Goal: Task Accomplishment & Management: Complete application form

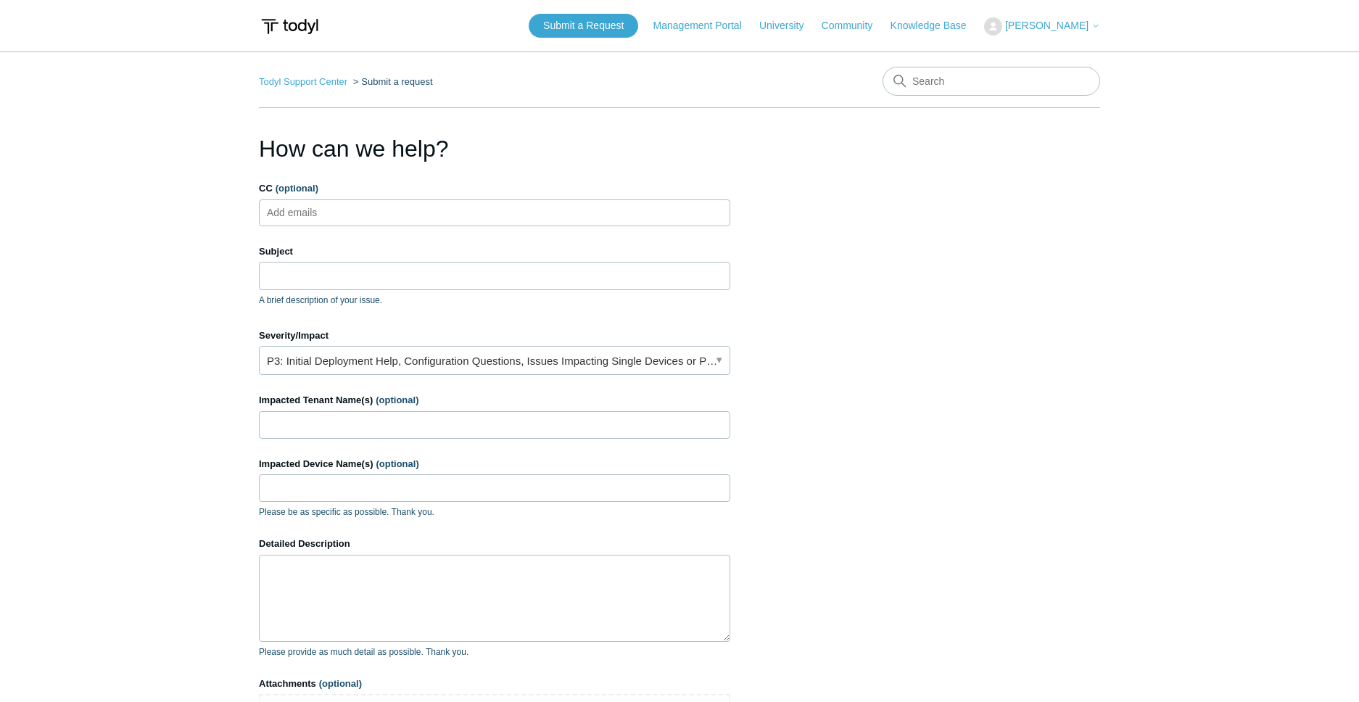
click at [345, 365] on link "P3: Initial Deployment Help, Configuration Questions, Issues Impacting Single D…" at bounding box center [494, 360] width 471 height 29
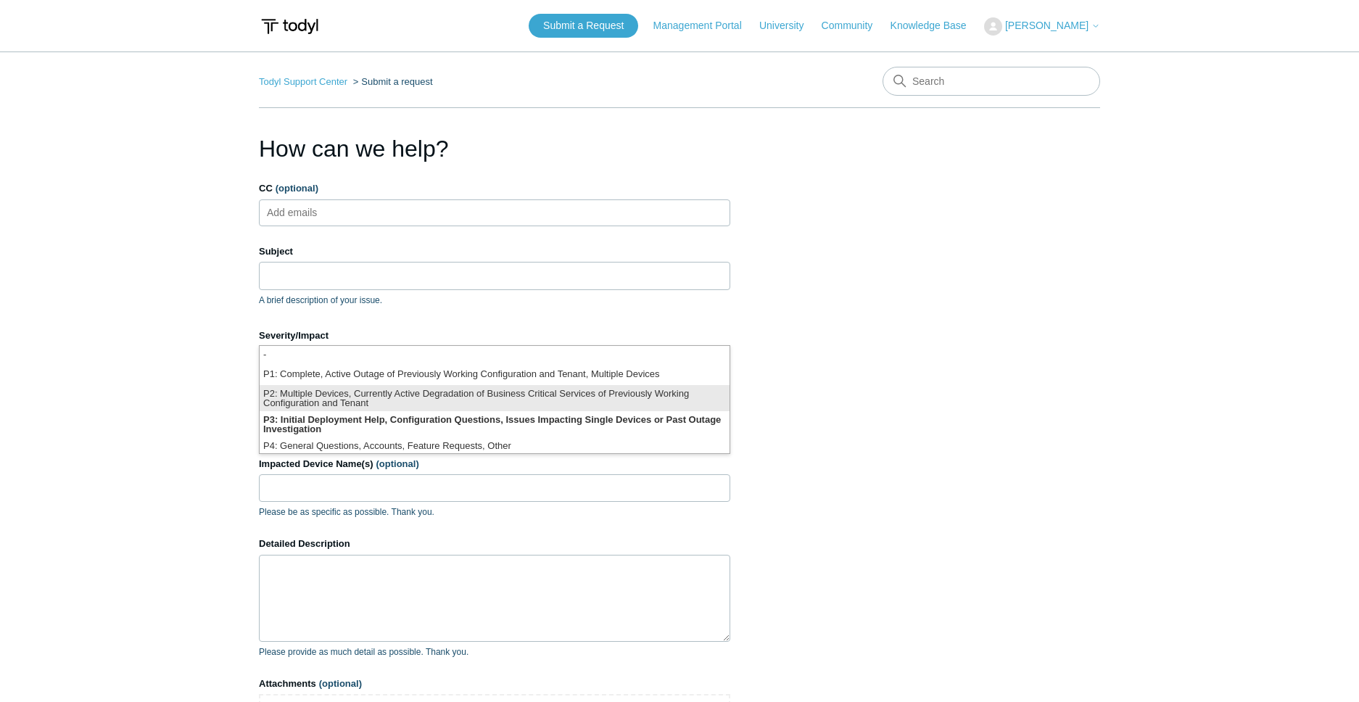
click at [473, 395] on li "P2: Multiple Devices, Currently Active Degradation of Business Critical Service…" at bounding box center [495, 398] width 470 height 26
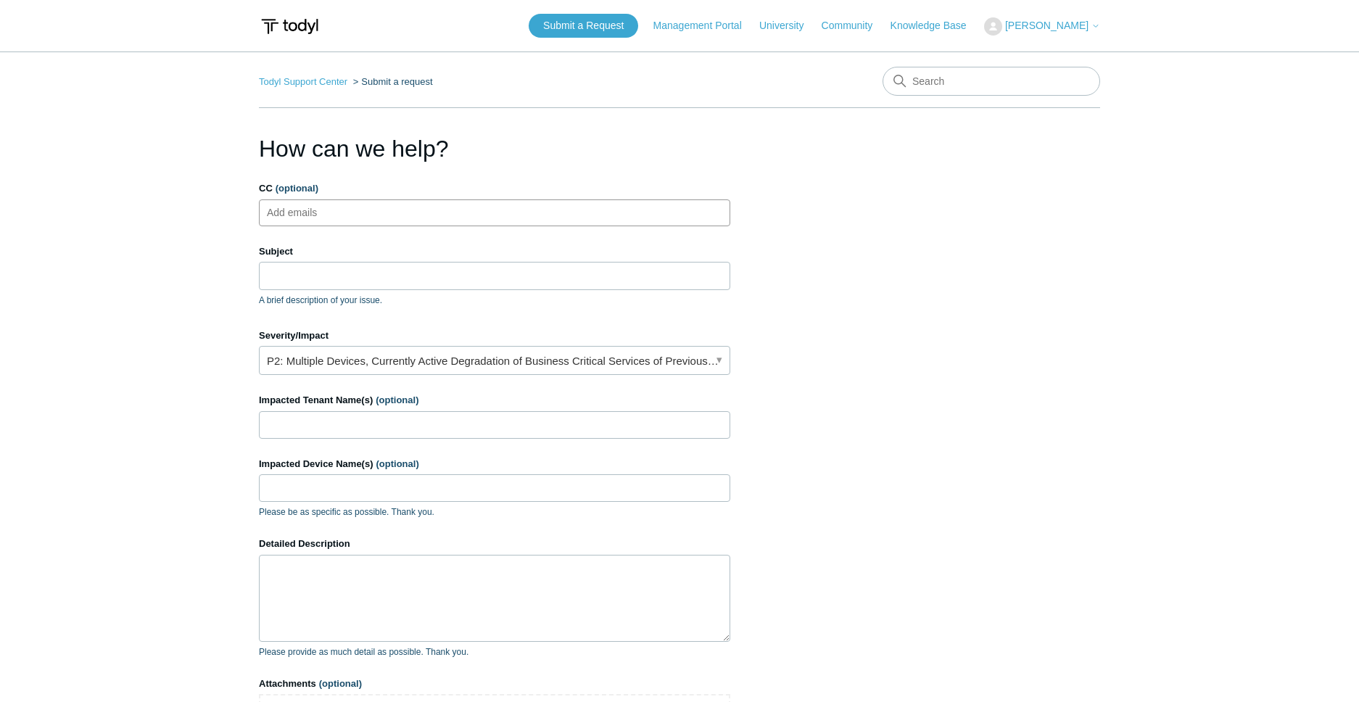
click at [401, 220] on ul "Add emails" at bounding box center [494, 212] width 471 height 27
type input "[EMAIL_ADDRESS][DOMAIN_NAME]"
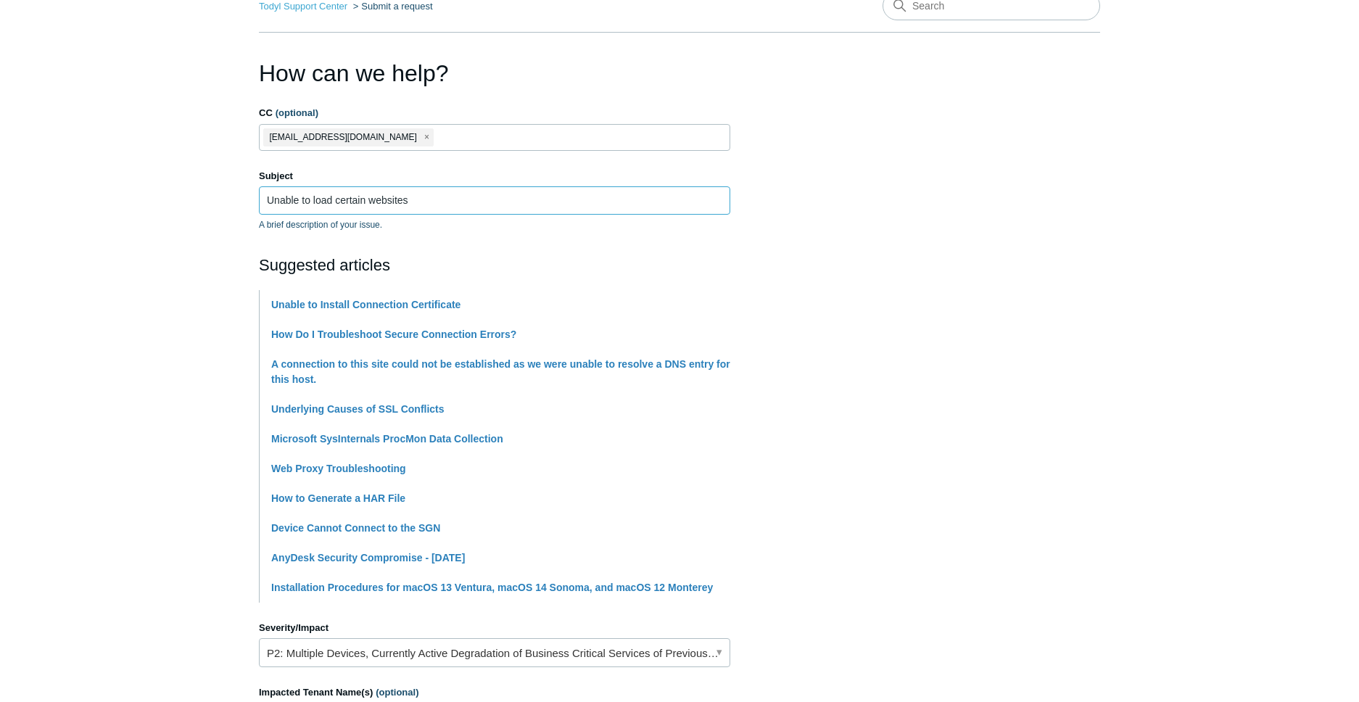
scroll to position [453, 0]
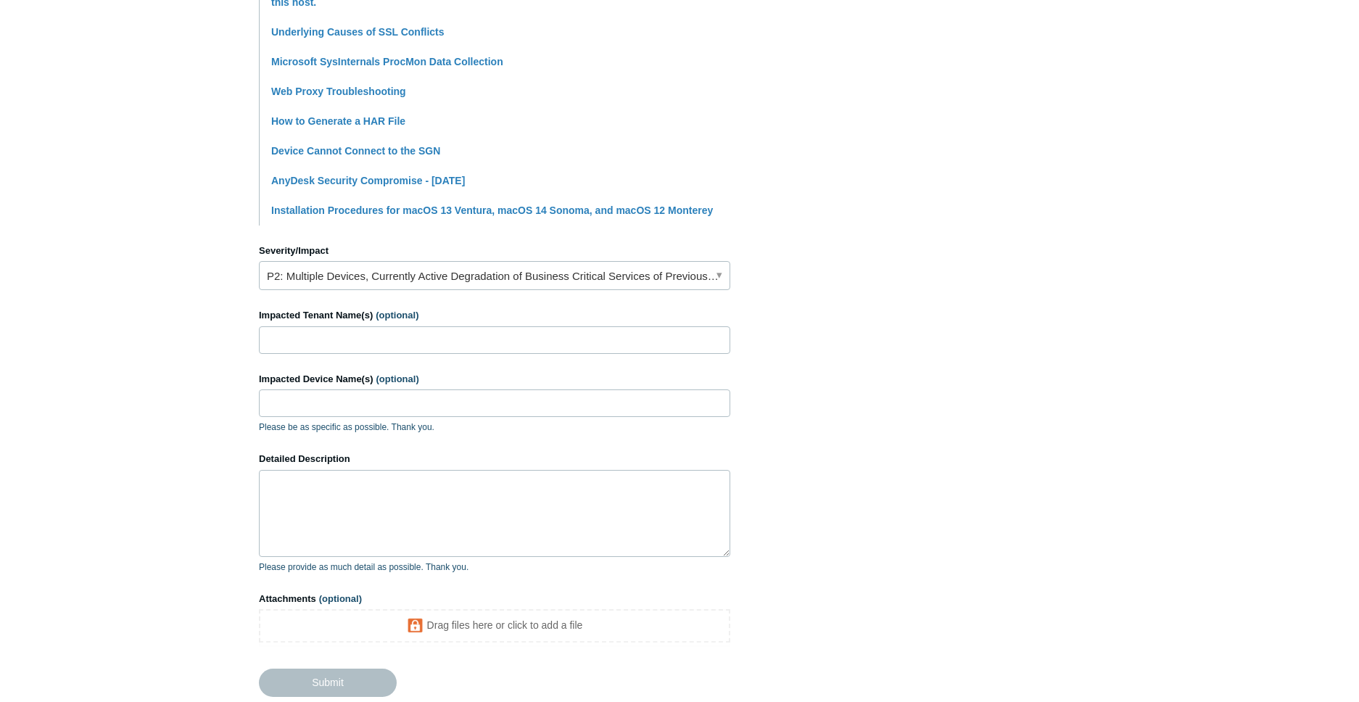
type input "Unable to load certain websites"
click at [334, 342] on input "Impacted Tenant Name(s) (optional)" at bounding box center [494, 340] width 471 height 28
type input "TotalCareIT"
click at [318, 395] on input "Impacted Device Name(s) (optional)" at bounding box center [494, 403] width 471 height 28
click at [318, 519] on textarea "Detailed Description" at bounding box center [494, 513] width 471 height 87
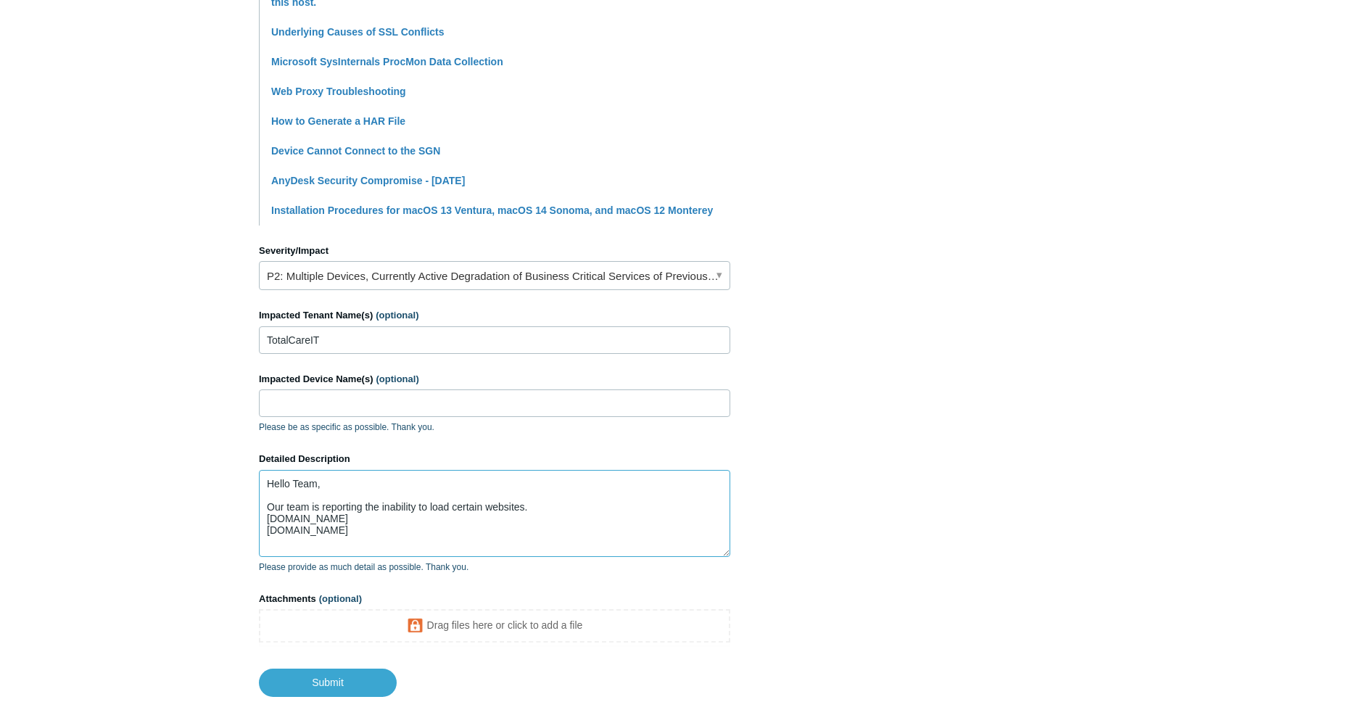
paste textarea "[DOMAIN_NAME]"
click at [340, 549] on textarea "Hello Team, Our team is reporting the inability to load certain websites. [DOMA…" at bounding box center [494, 513] width 471 height 87
click at [280, 550] on textarea "Hello Team, Our team is reporting the inability to load certain websites. [DOMA…" at bounding box center [494, 513] width 471 height 87
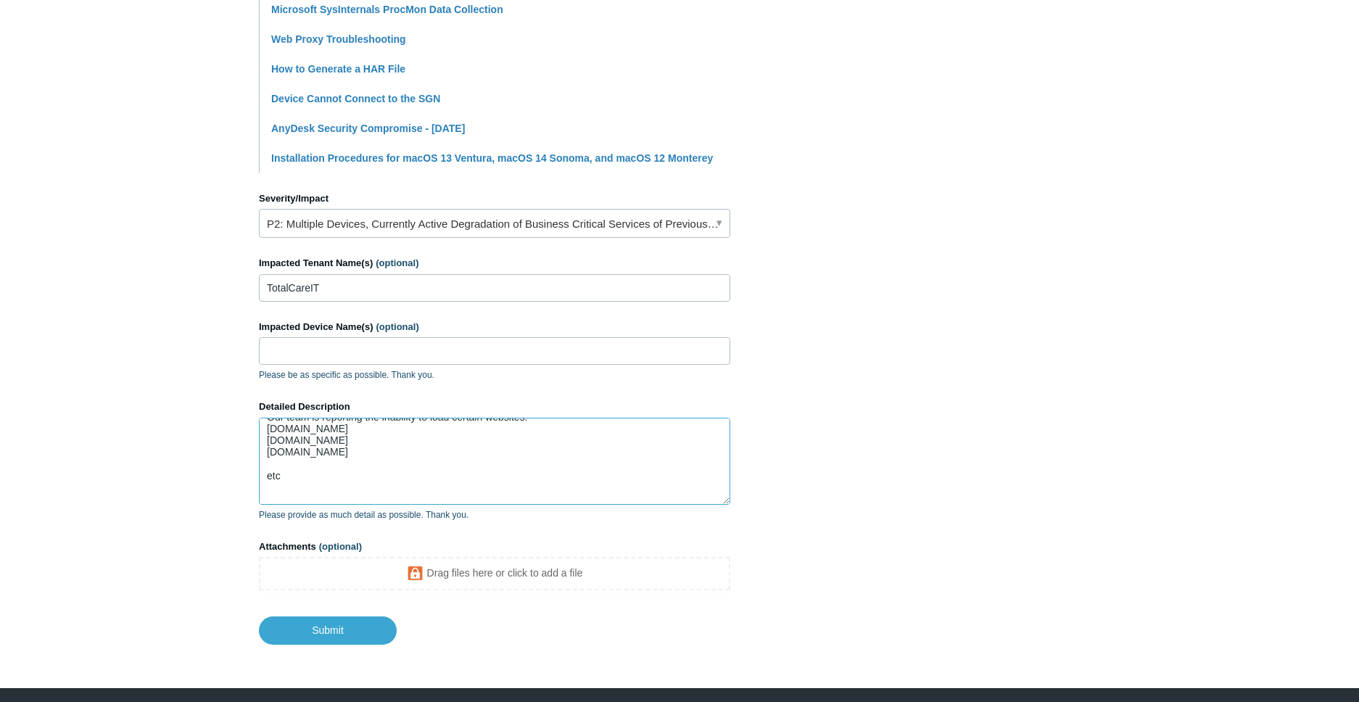
scroll to position [545, 0]
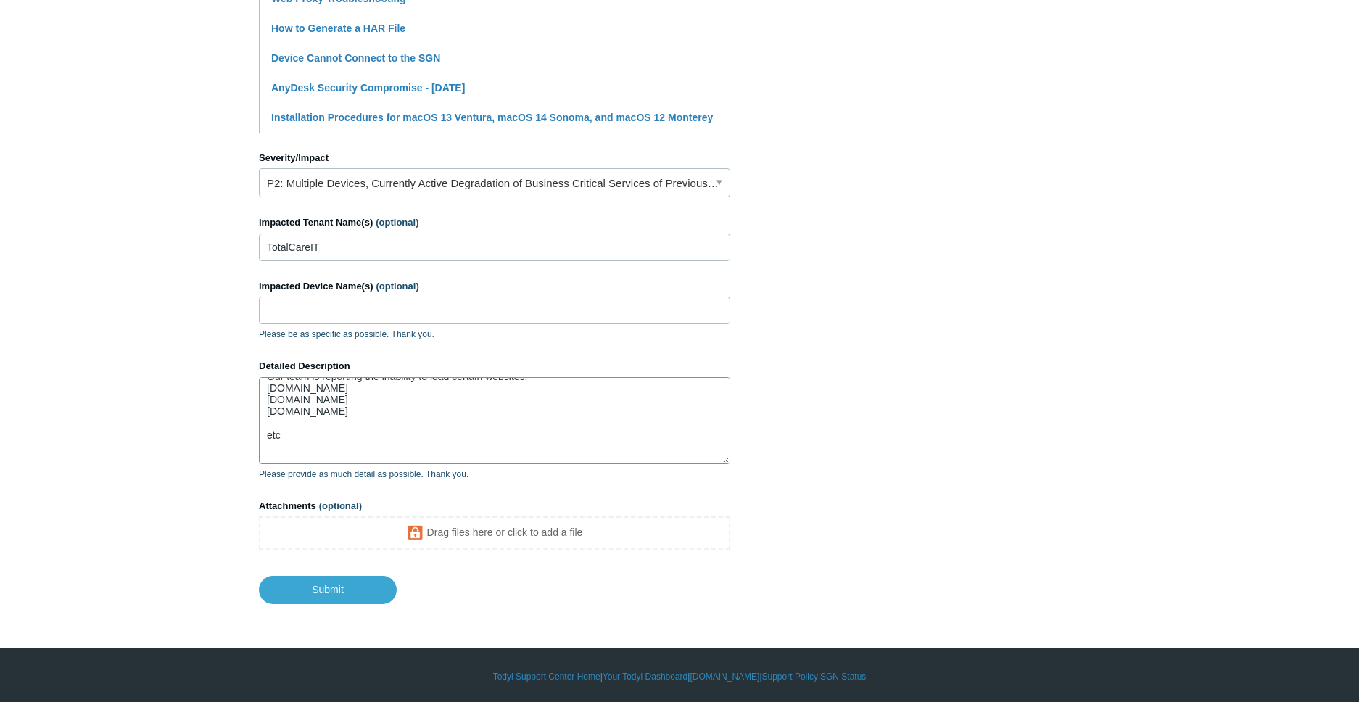
click at [363, 446] on textarea "Hello Team, Our team is reporting the inability to load certain websites. [DOMA…" at bounding box center [494, 420] width 471 height 87
click at [497, 451] on textarea "Hello Team, Our team is reporting the inability to load certain websites. [DOMA…" at bounding box center [494, 420] width 471 height 87
click at [484, 451] on textarea "Hello Team, Our team is reporting the inability to load certain websites. [DOMA…" at bounding box center [494, 420] width 471 height 87
click at [301, 398] on textarea "Hello Team, Our team is reporting the inability to load certain websites. [DOMA…" at bounding box center [494, 420] width 471 height 87
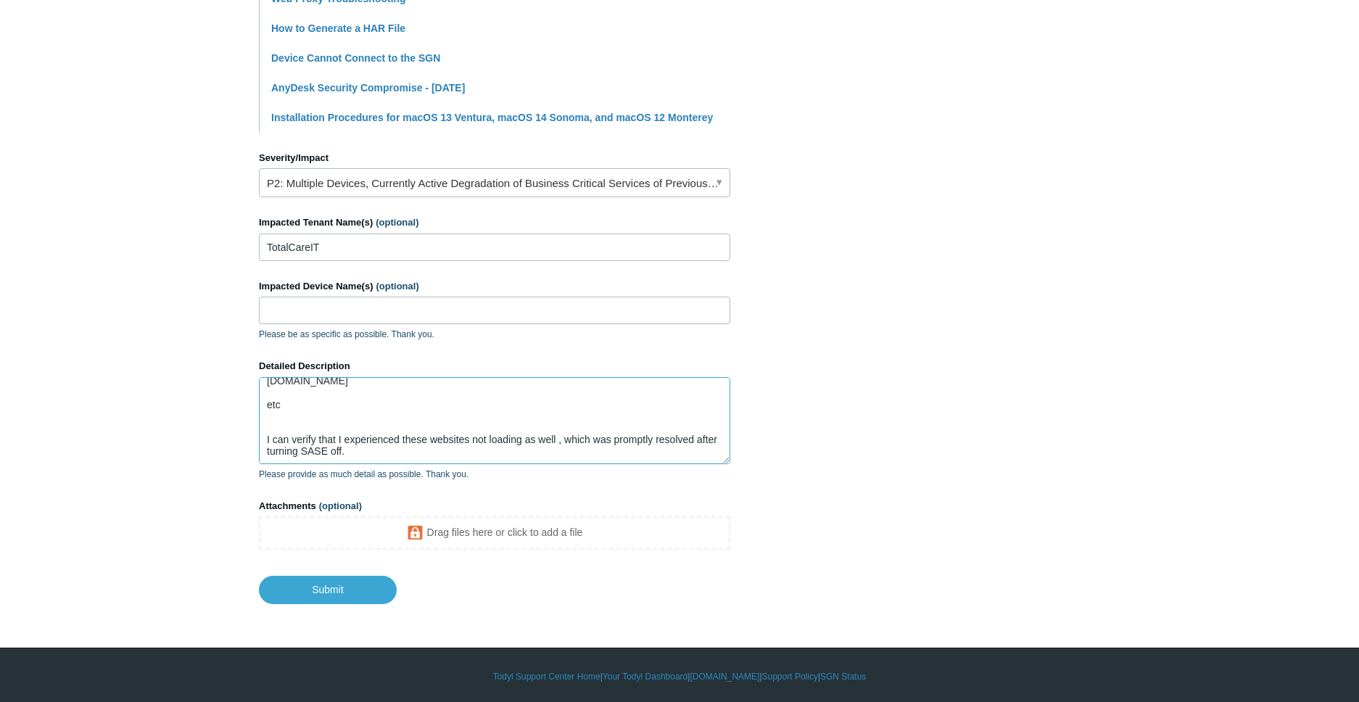
click at [309, 406] on textarea "Hello Team, Our team is reporting the inability to load certain websites. [DOMA…" at bounding box center [494, 420] width 471 height 87
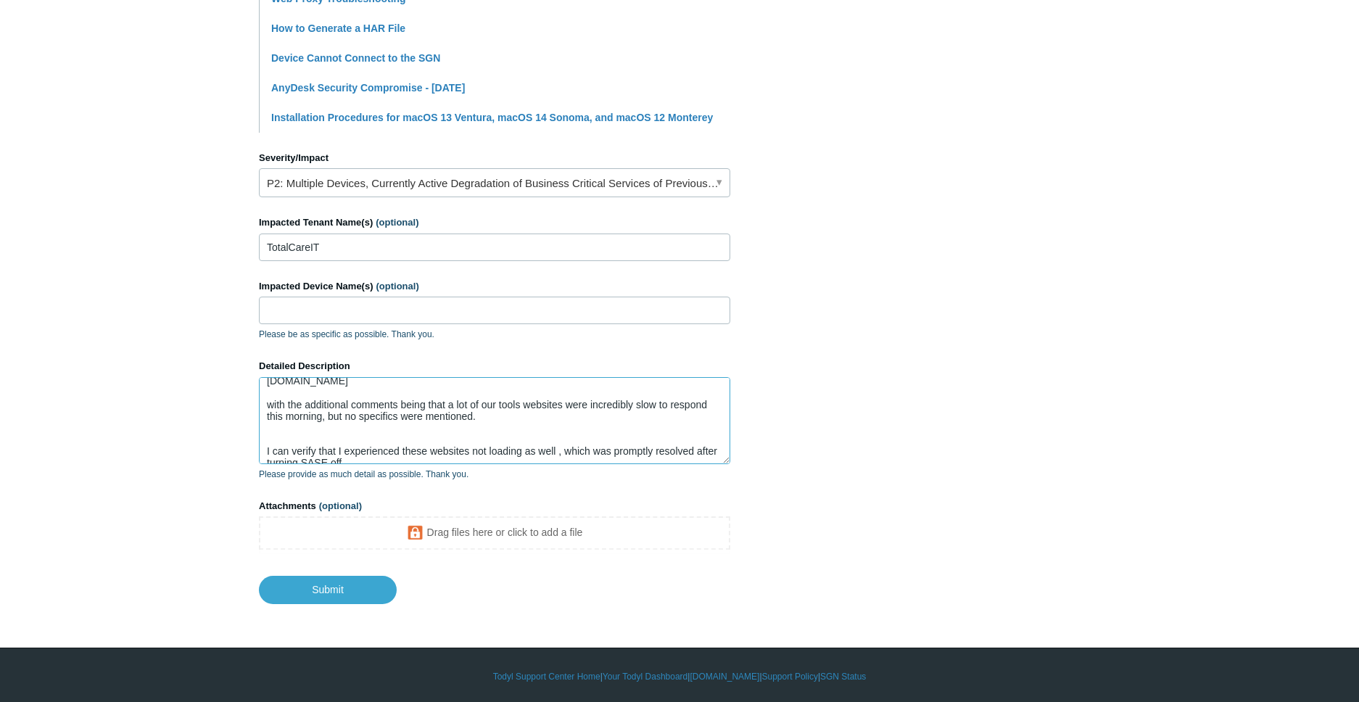
click at [430, 448] on textarea "Hello Team, Our team is reporting the inability to load certain websites. [DOMA…" at bounding box center [494, 420] width 471 height 87
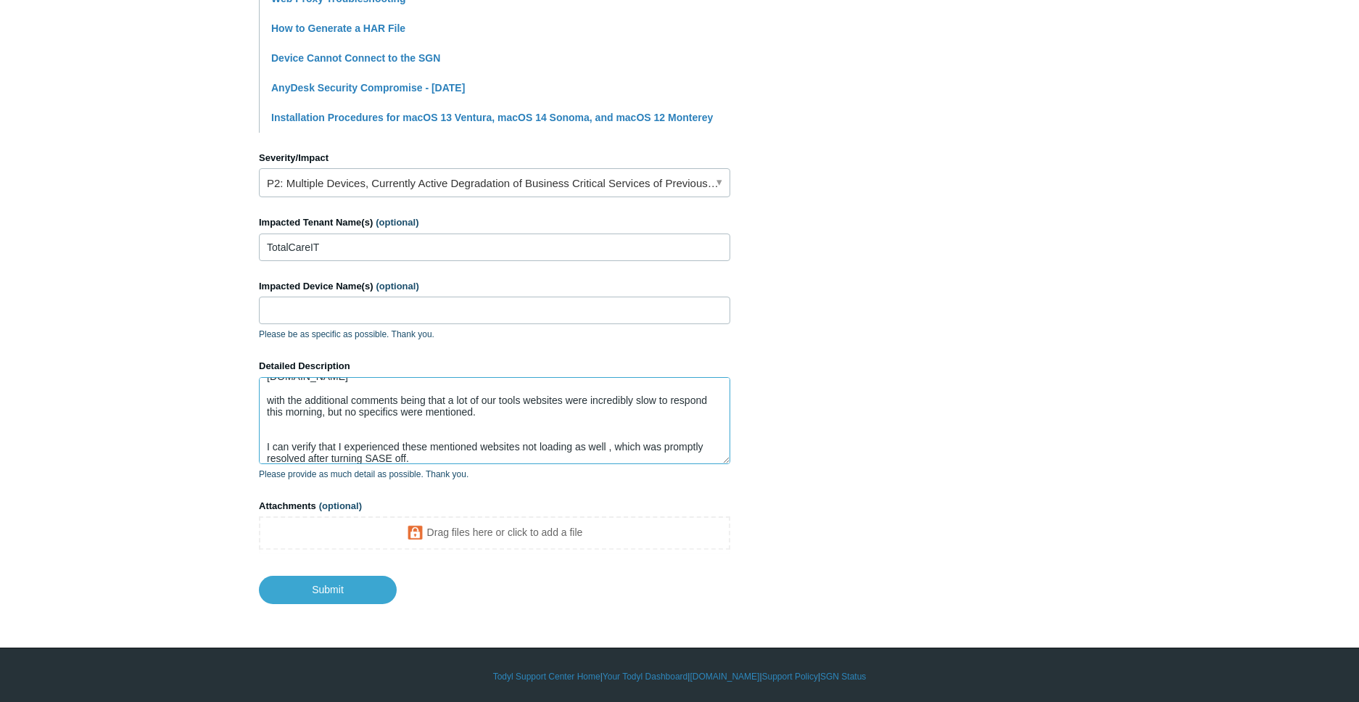
scroll to position [80, 0]
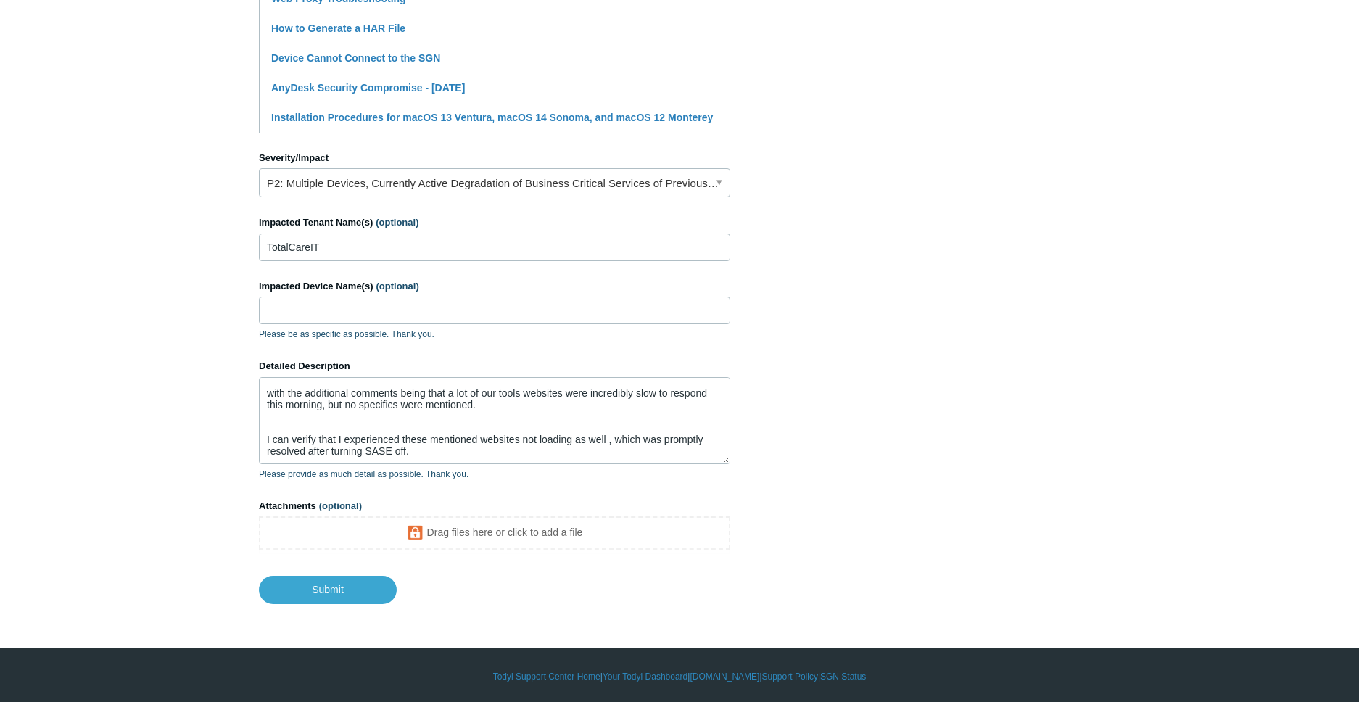
click at [1111, 358] on main "Todyl Support Center Submit a request How can we help? CC (optional) [EMAIL_ADD…" at bounding box center [679, 55] width 1359 height 1098
drag, startPoint x: 462, startPoint y: 421, endPoint x: 450, endPoint y: 418, distance: 11.8
click at [461, 421] on textarea "Hello Team, Our team is reporting the inability to load certain websites. [DOMA…" at bounding box center [494, 420] width 471 height 87
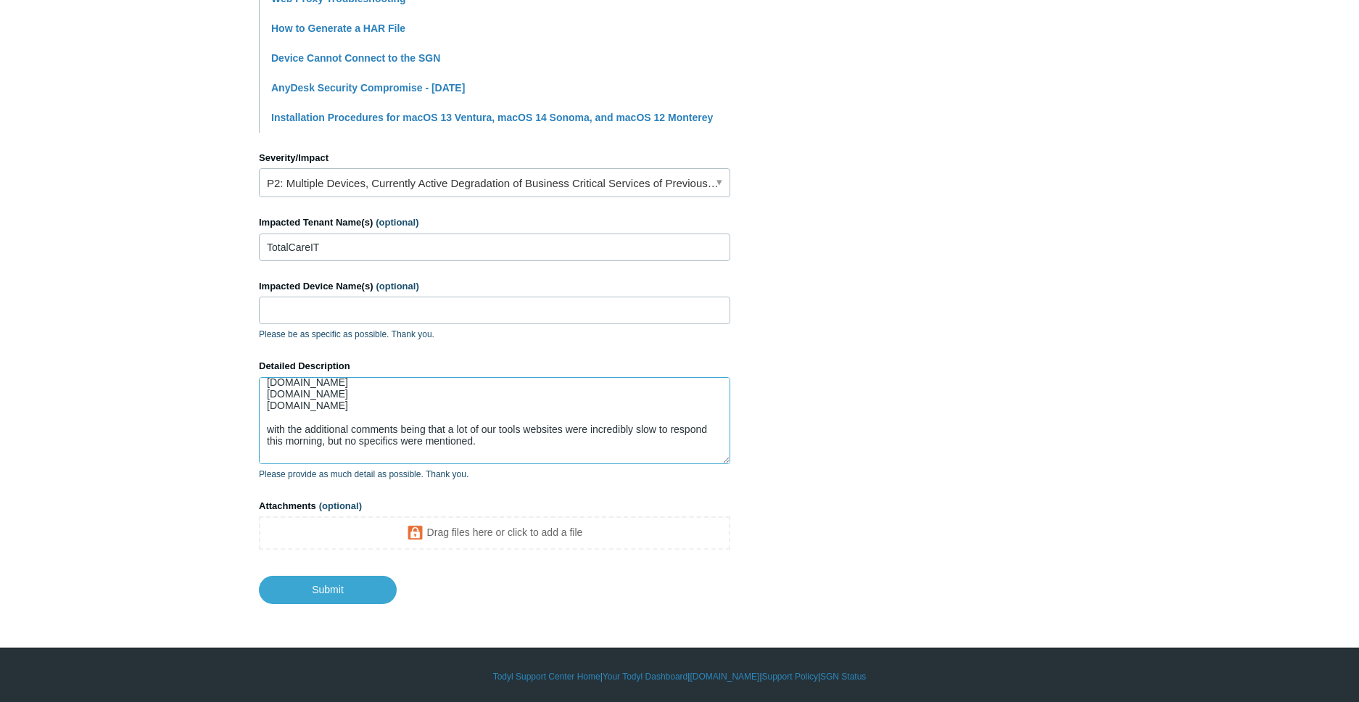
scroll to position [13, 0]
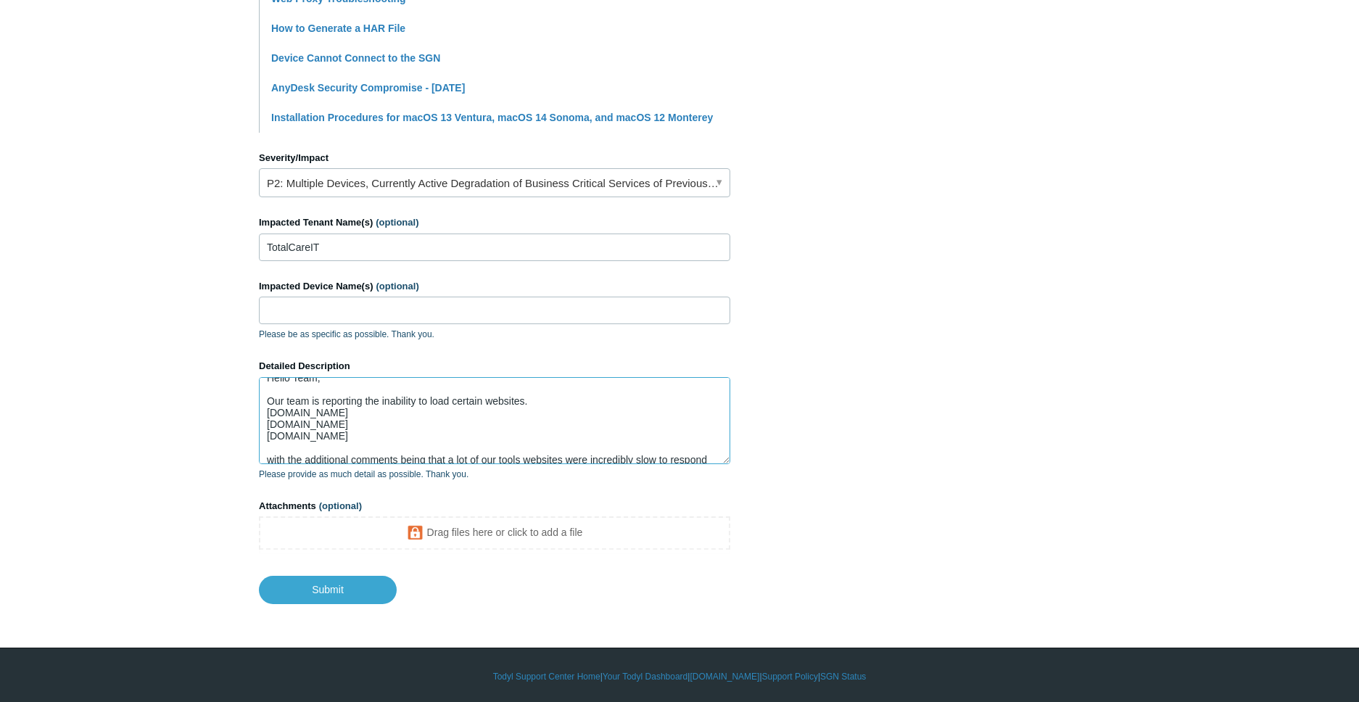
drag, startPoint x: 374, startPoint y: 410, endPoint x: 254, endPoint y: 413, distance: 119.7
click at [259, 413] on textarea "Hello Team, Our team is reporting the inability to load certain websites. [DOMA…" at bounding box center [494, 420] width 471 height 87
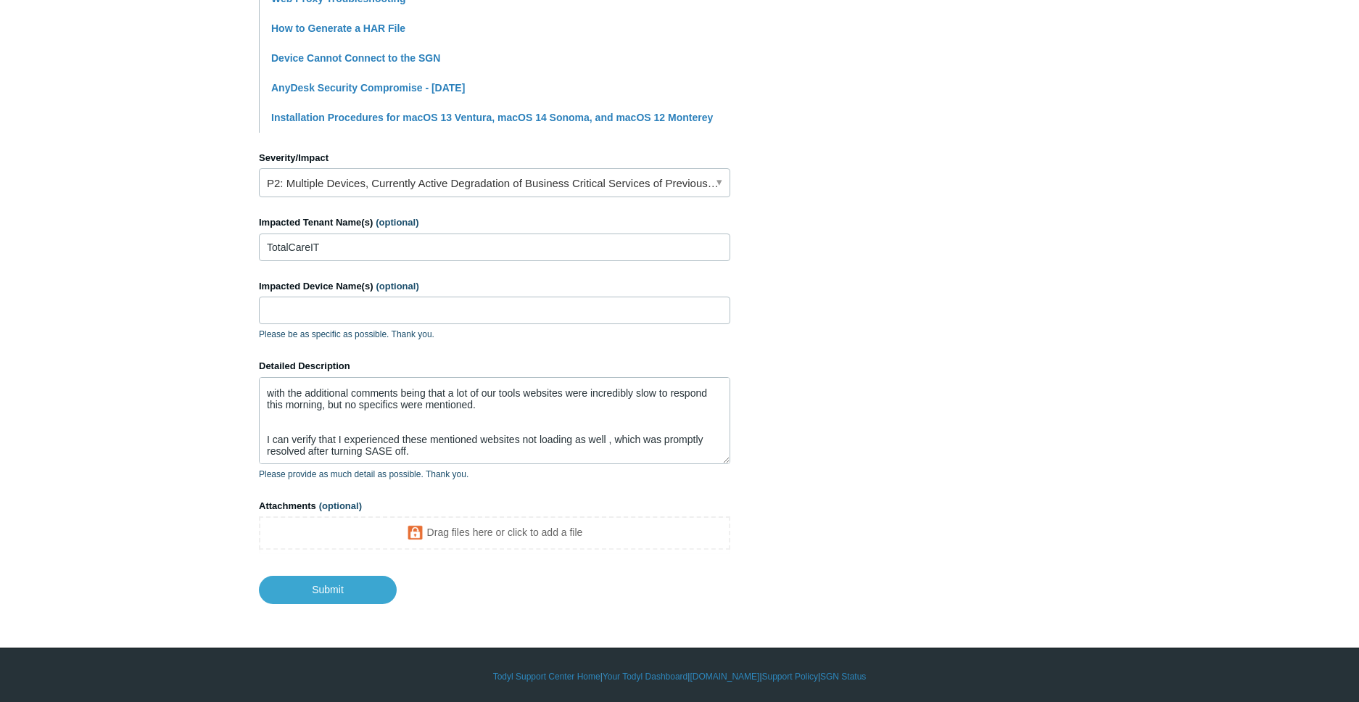
drag, startPoint x: 1163, startPoint y: 454, endPoint x: 1125, endPoint y: 452, distance: 37.8
click at [1159, 453] on main "Todyl Support Center Submit a request How can we help? CC (optional) [EMAIL_ADD…" at bounding box center [679, 55] width 1359 height 1098
click at [501, 445] on textarea "Hello Team, Our team is reporting the inability to load certain websites. [DOMA…" at bounding box center [494, 420] width 471 height 87
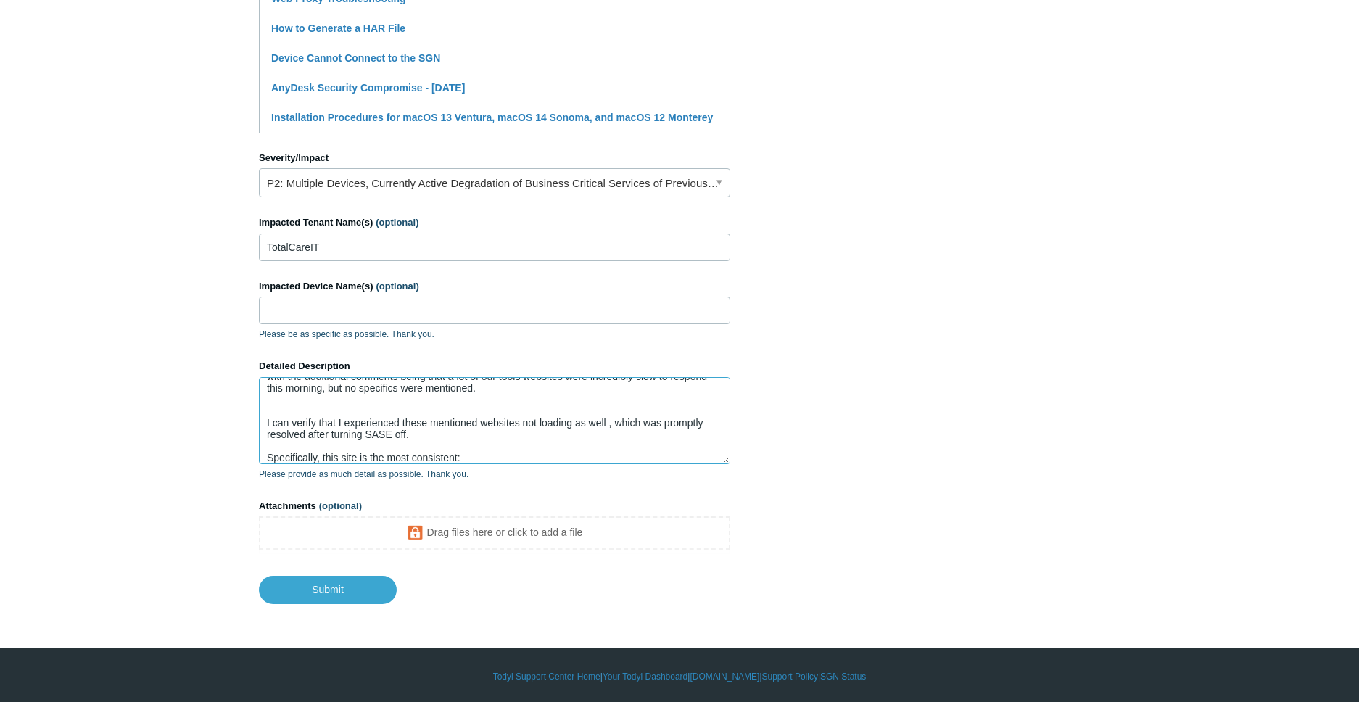
scroll to position [108, 0]
paste textarea "[URL][DOMAIN_NAME]"
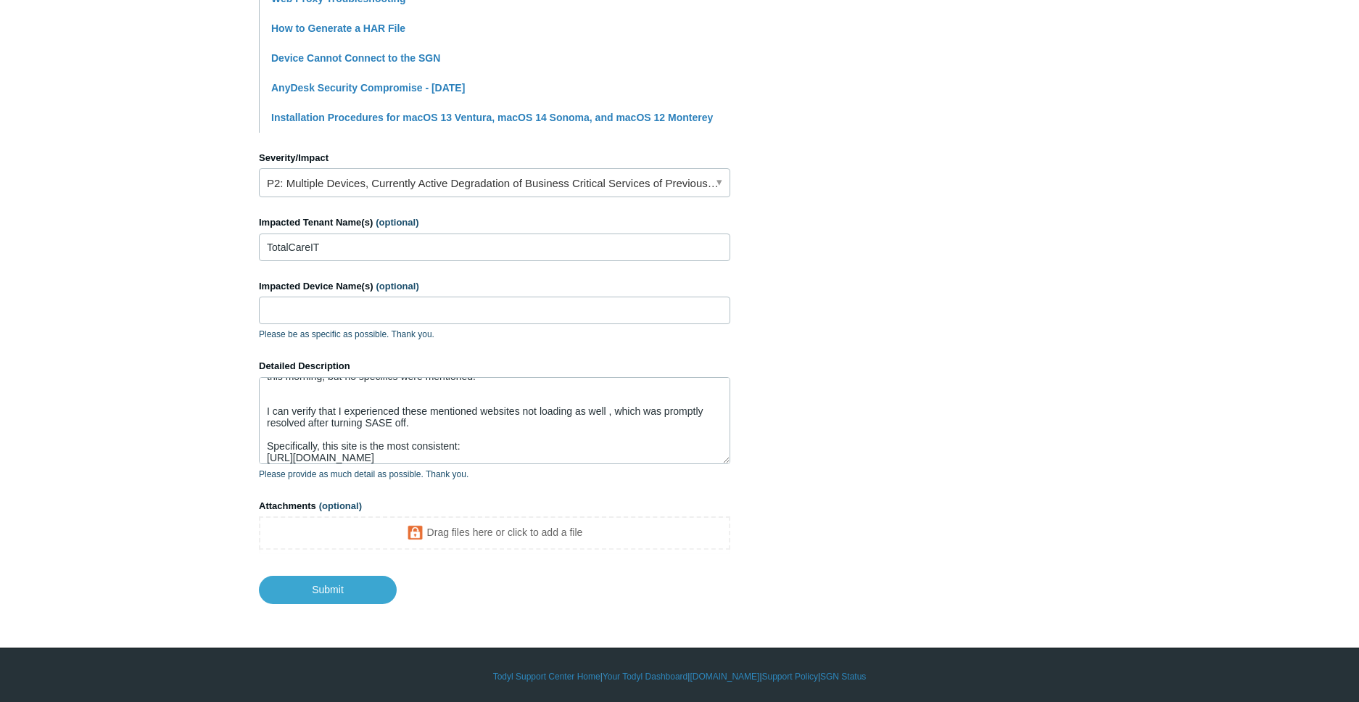
click at [955, 388] on section "How can we help? CC (optional) [EMAIL_ADDRESS][DOMAIN_NAME] Subject Unable to l…" at bounding box center [679, 95] width 841 height 1018
click at [479, 460] on textarea "Hello Team, Our team is reporting the inability to load certain websites. [DOMA…" at bounding box center [494, 420] width 471 height 87
click at [490, 446] on textarea "Hello Team, Our team is reporting the inability to load certain websites. [DOMA…" at bounding box center [494, 420] width 471 height 87
click at [488, 453] on textarea "Hello Team, Our team is reporting the inability to load certain websites. [DOMA…" at bounding box center [494, 420] width 471 height 87
click at [492, 441] on textarea "Hello Team, Our team is reporting the inability to load certain websites. [DOMA…" at bounding box center [494, 420] width 471 height 87
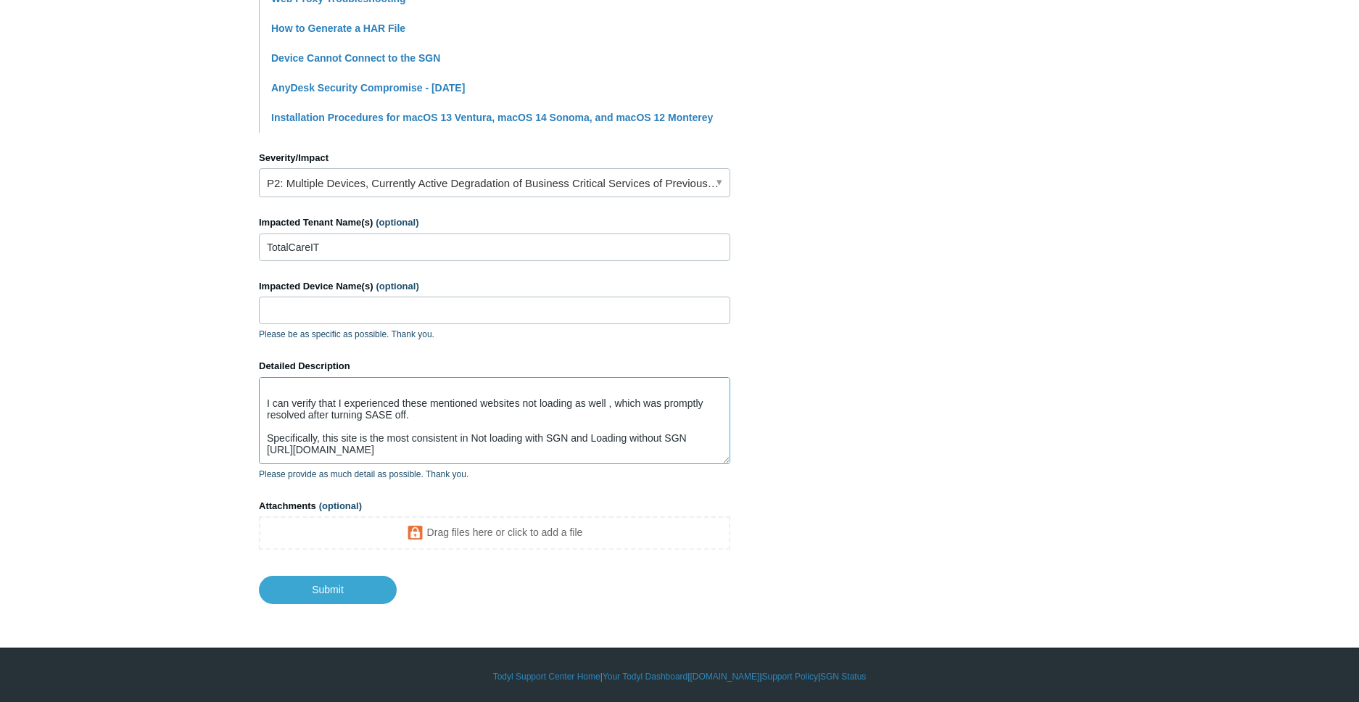
scroll to position [131, 0]
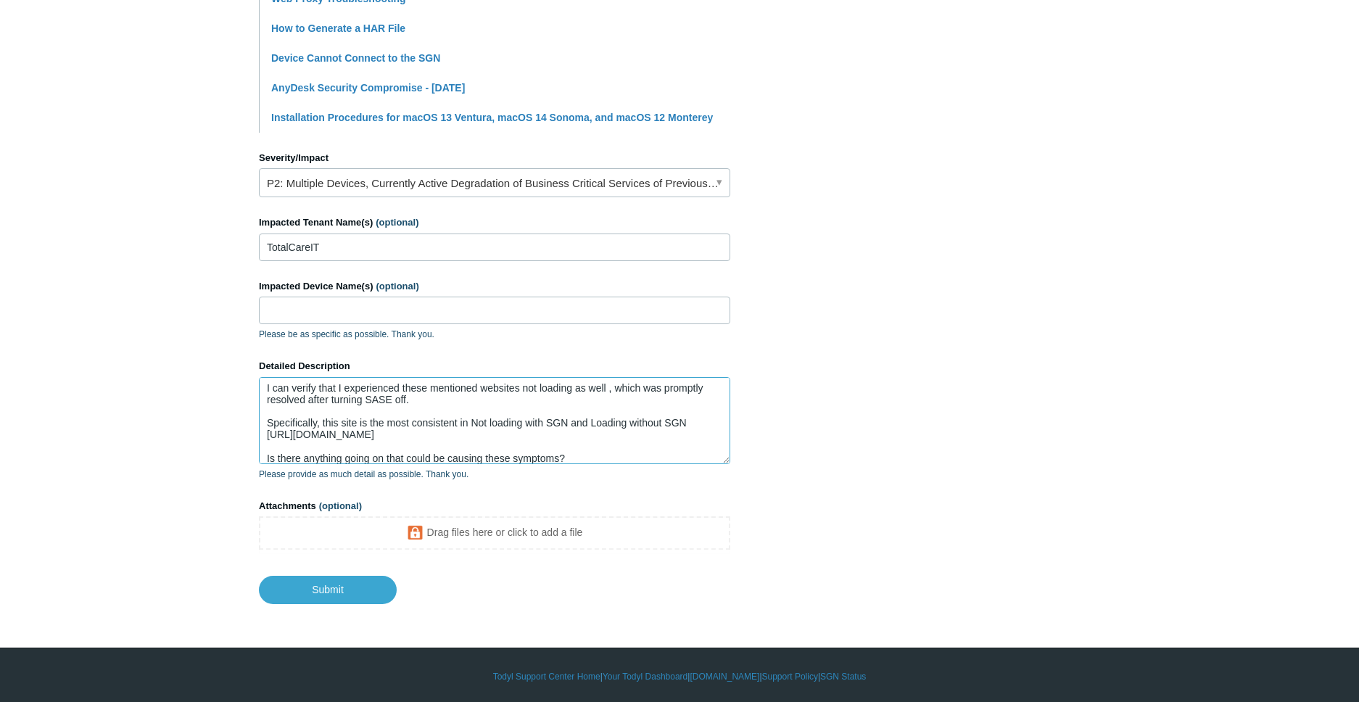
click at [590, 453] on textarea "Hello Team, Our team is reporting the inability to load certain websites. [DOMA…" at bounding box center [494, 420] width 471 height 87
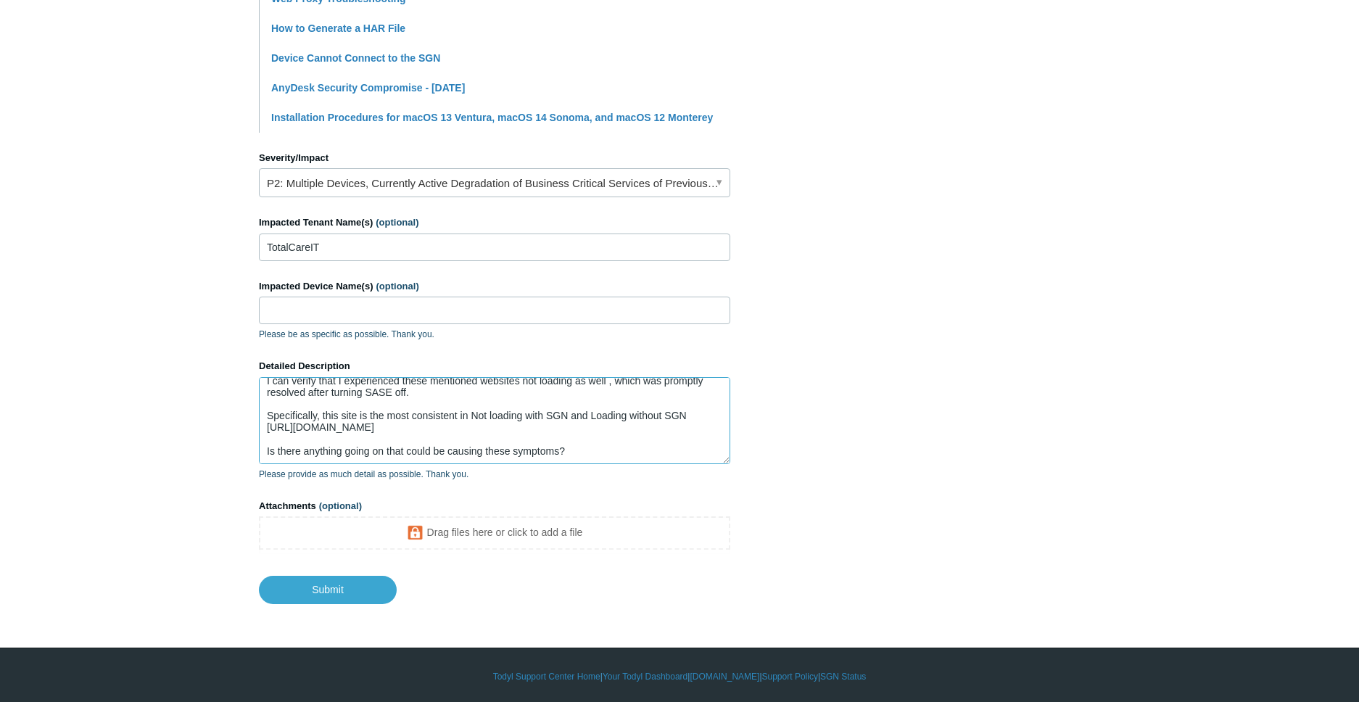
click at [580, 449] on textarea "Hello Team, Our team is reporting the inability to load certain websites. [DOMA…" at bounding box center [494, 420] width 471 height 87
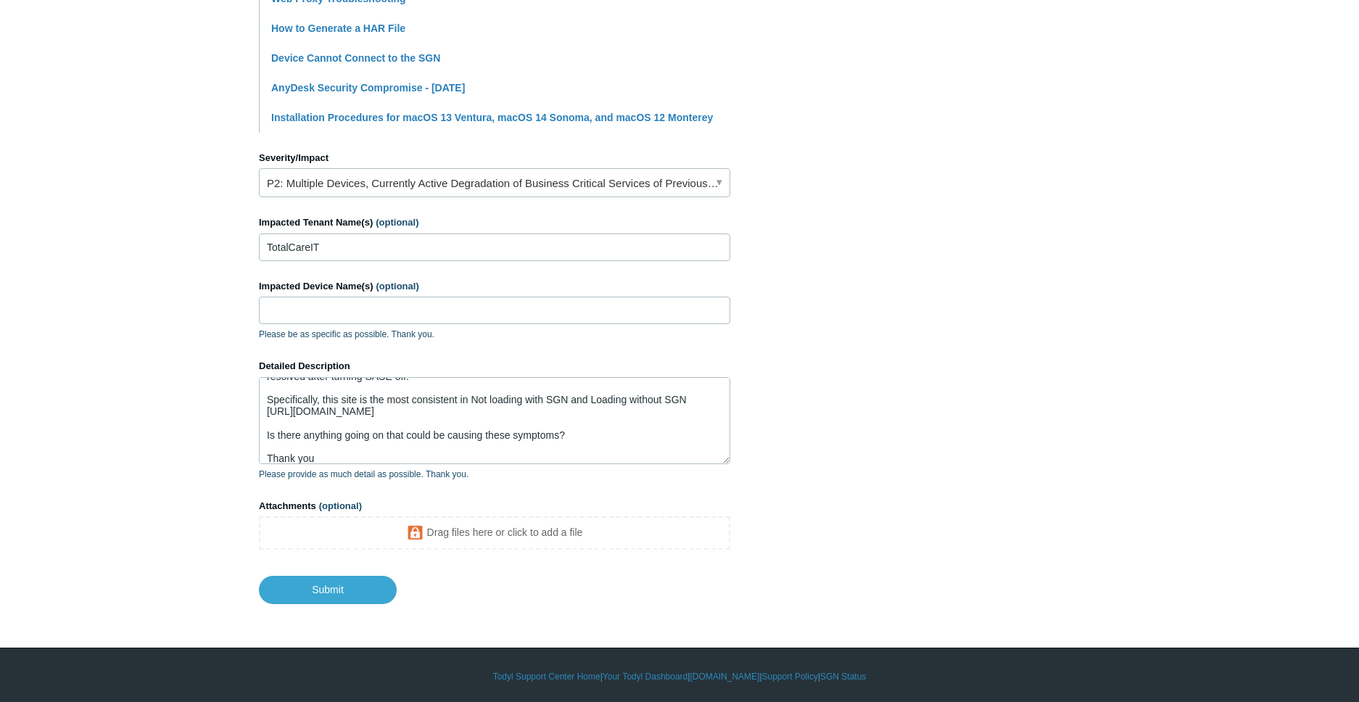
click at [52, 540] on main "Todyl Support Center Submit a request How can we help? CC (optional) [EMAIL_ADD…" at bounding box center [679, 55] width 1359 height 1098
click at [395, 430] on textarea "Hello Team, Our team is reporting the inability to load certain websites. [DOMA…" at bounding box center [494, 420] width 471 height 87
paste textarea "has been experiencing issues accessing certain websites, including: [DOMAIN_NAM…"
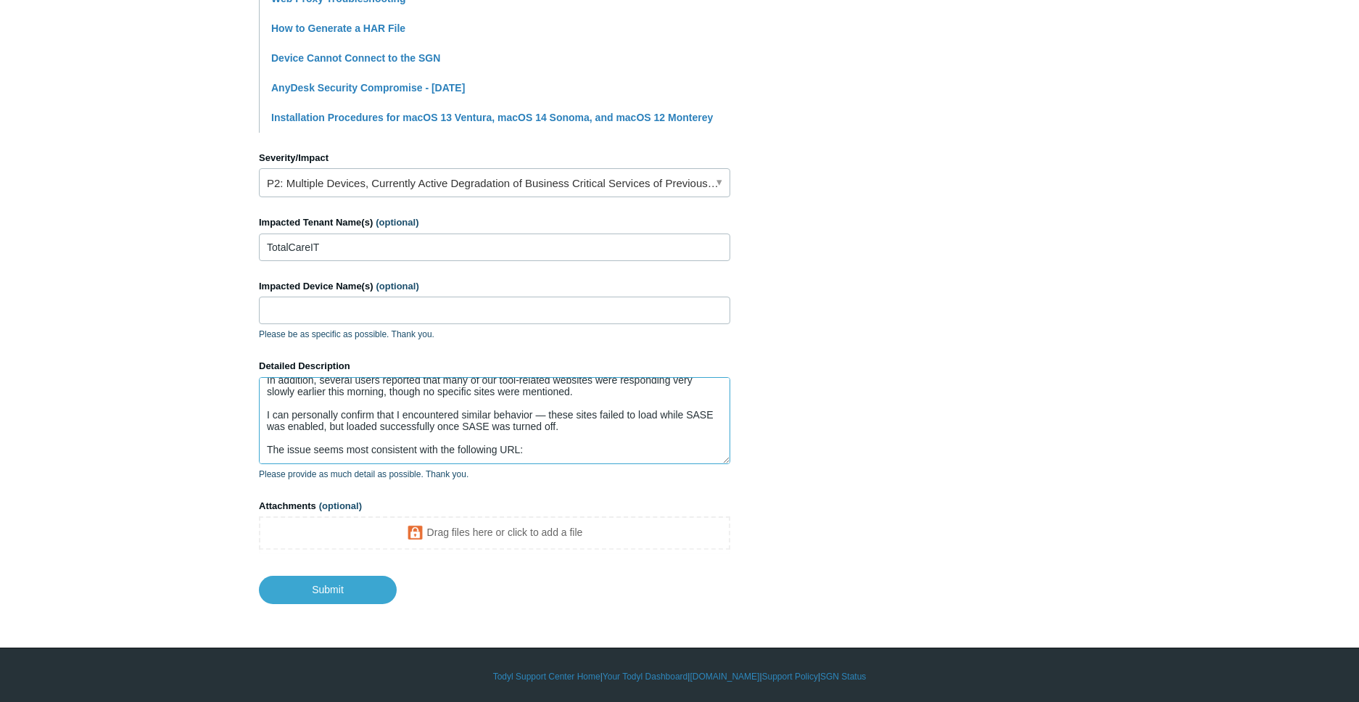
scroll to position [127, 0]
click at [1020, 337] on section "How can we help? CC (optional) [EMAIL_ADDRESS][DOMAIN_NAME] Subject Unable to l…" at bounding box center [679, 95] width 841 height 1018
click at [567, 451] on textarea "Hello Team, Our team has been experiencing issues accessing certain websites, i…" at bounding box center [494, 420] width 471 height 87
paste textarea "(This site reliably fails to load with SGN enabled, and loads normally without …"
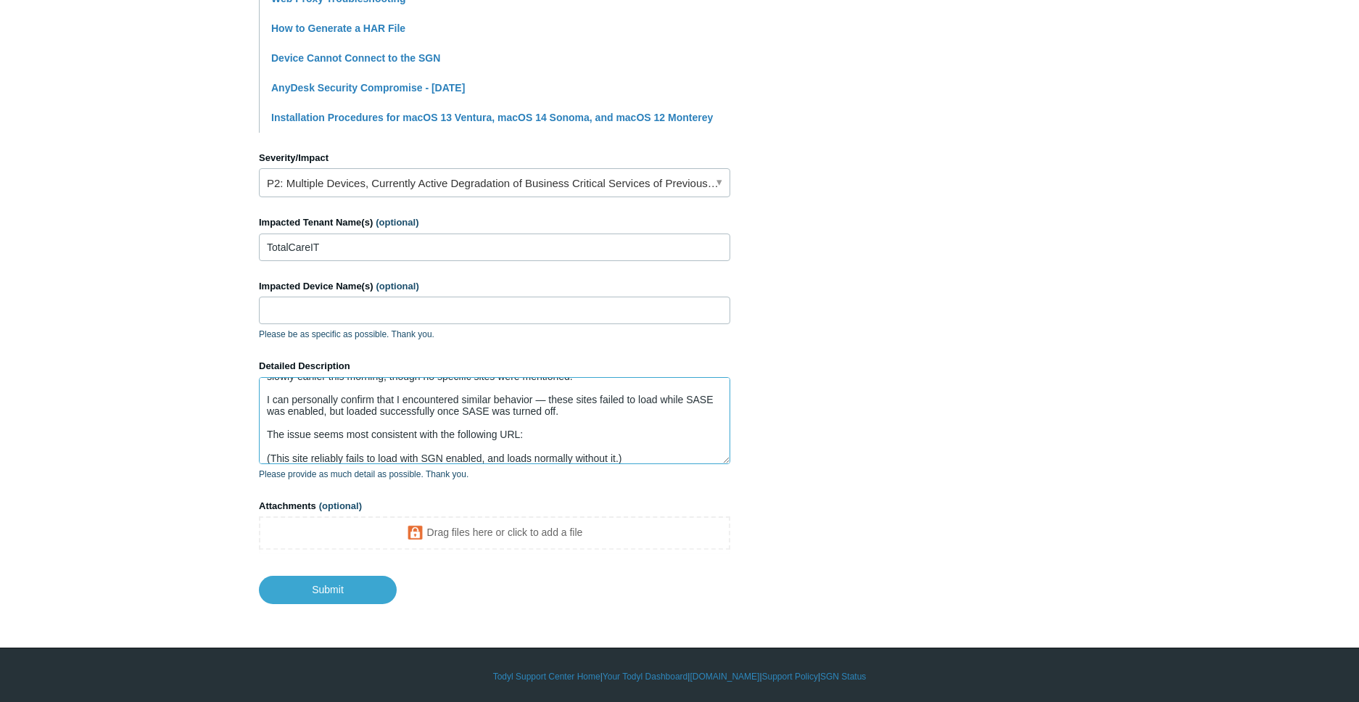
scroll to position [213, 0]
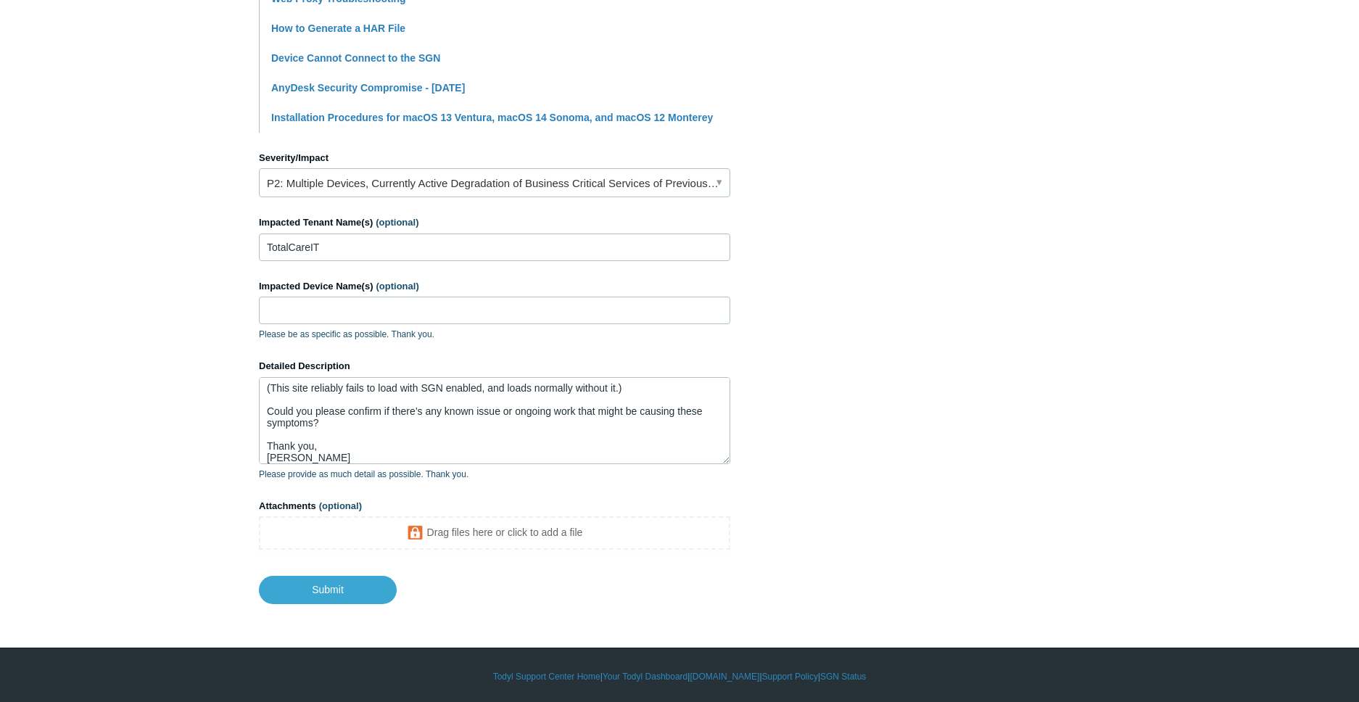
drag, startPoint x: 1168, startPoint y: 279, endPoint x: 803, endPoint y: 334, distance: 369.6
click at [1167, 279] on main "Todyl Support Center Submit a request How can we help? CC (optional) [EMAIL_ADD…" at bounding box center [679, 55] width 1359 height 1098
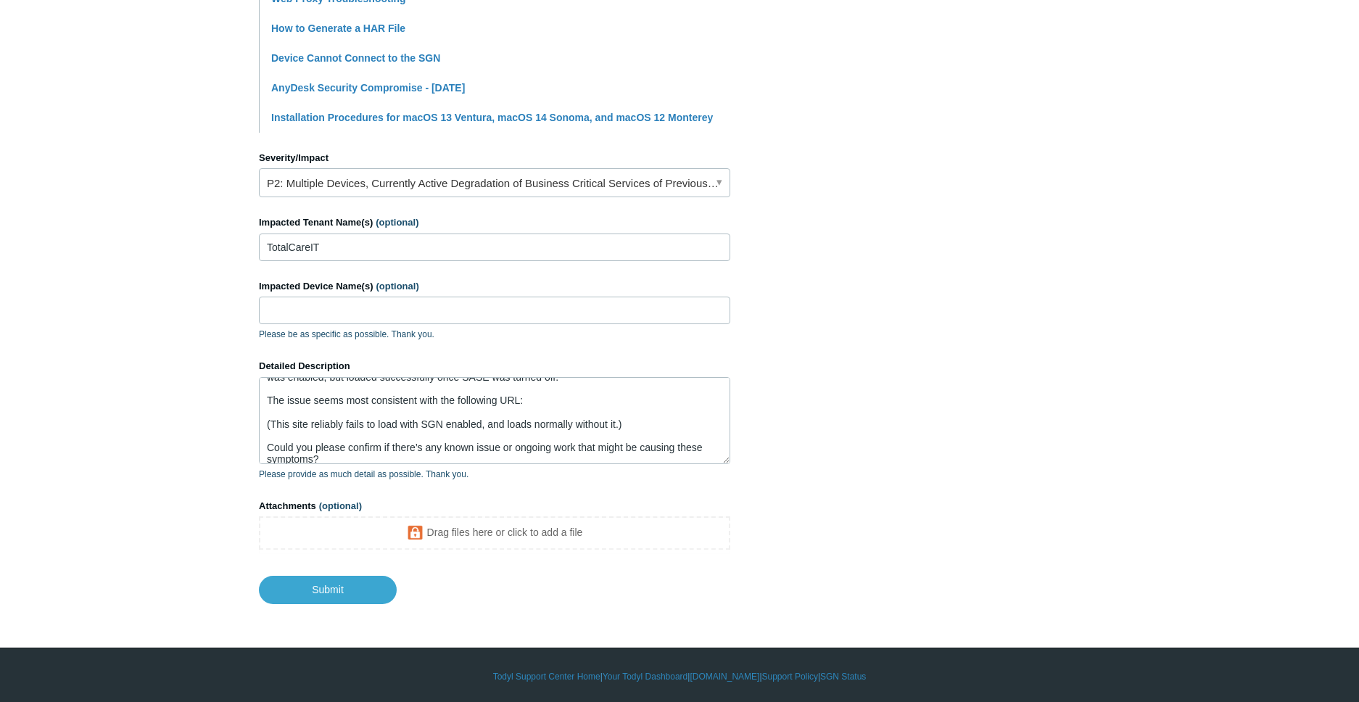
scroll to position [147, 0]
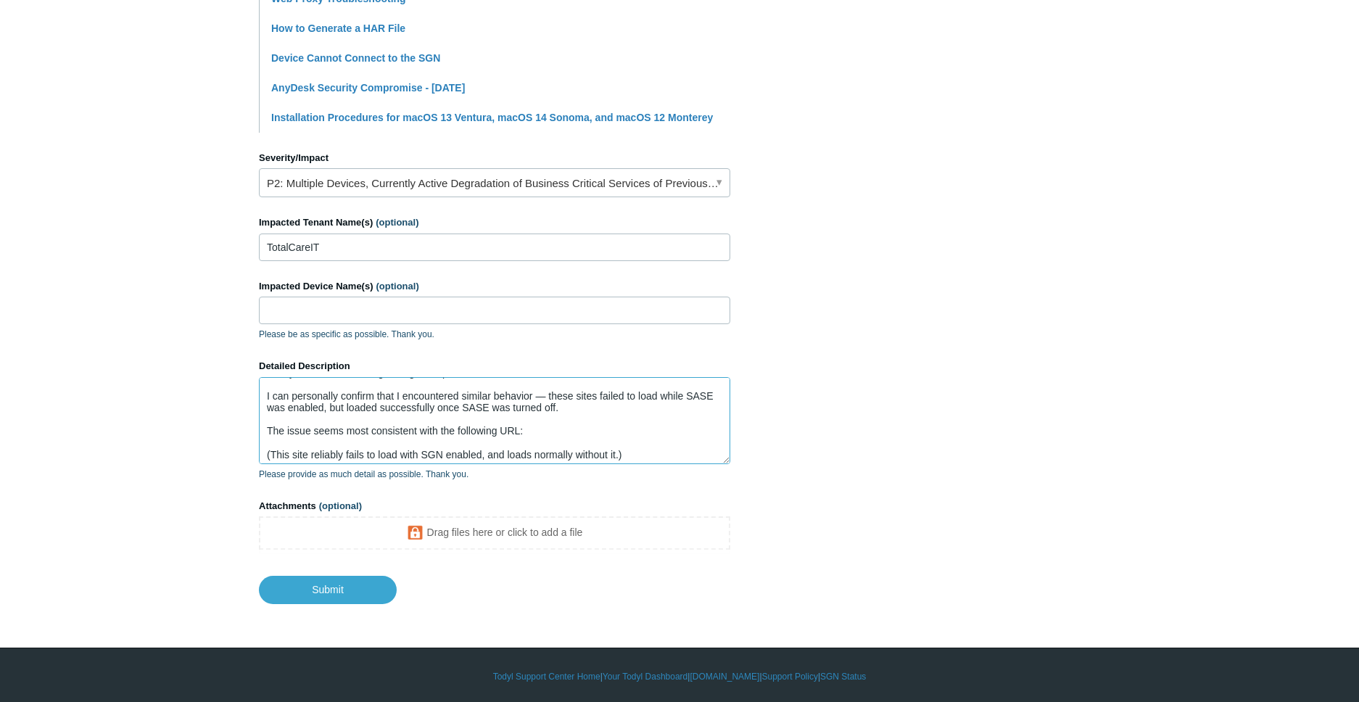
click at [528, 436] on textarea "Hello Team, Our team has been experiencing issues accessing certain websites, i…" at bounding box center [494, 420] width 471 height 87
paste textarea "[URL][DOMAIN_NAME]"
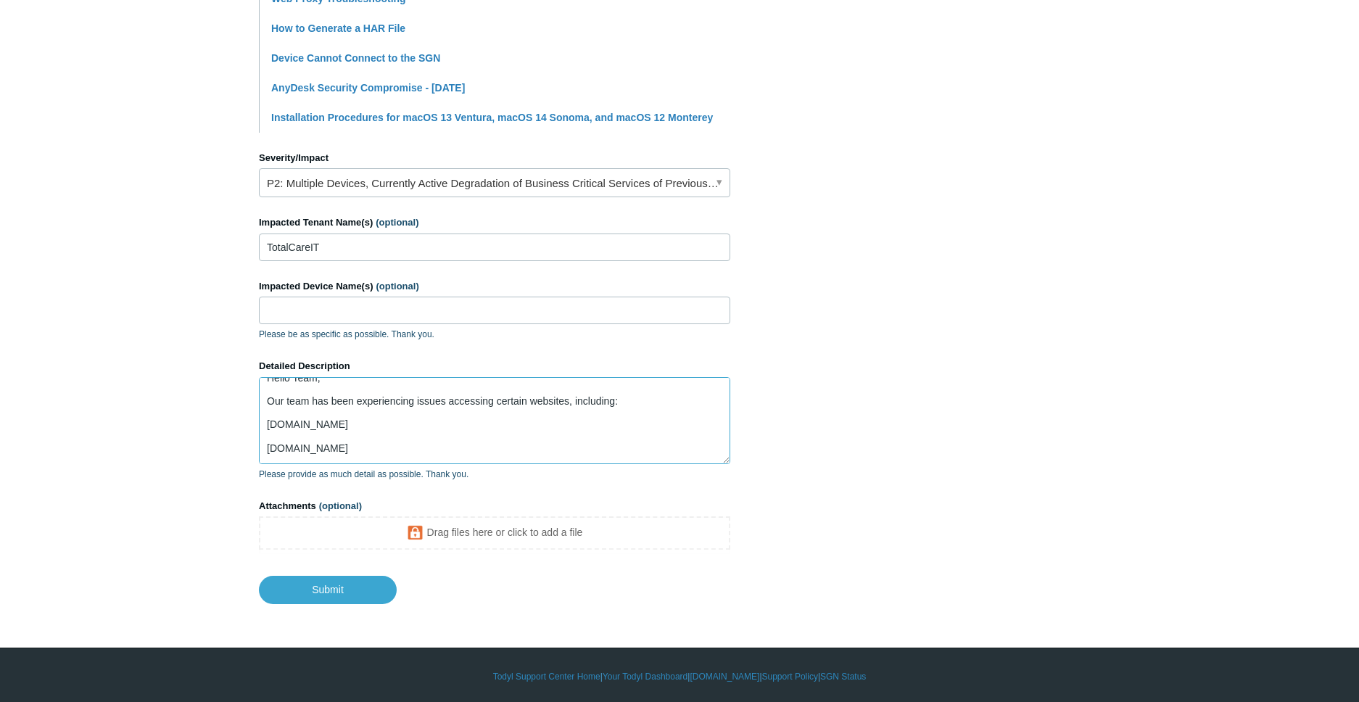
scroll to position [13, 0]
click at [366, 434] on textarea "Hello Team, Our team has been experiencing issues accessing certain websites, i…" at bounding box center [494, 420] width 471 height 87
click at [357, 441] on textarea "Hello Team, Our team has been experiencing issues accessing certain websites, i…" at bounding box center [494, 420] width 471 height 87
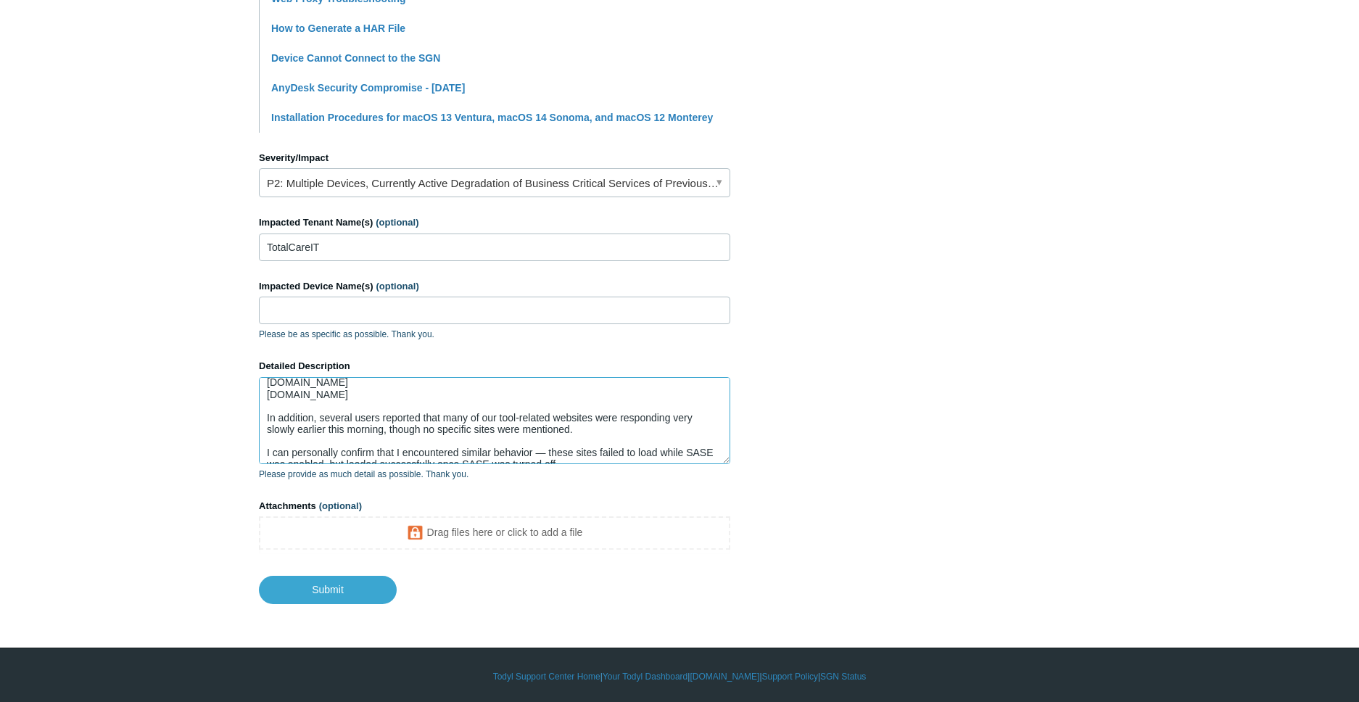
scroll to position [133, 0]
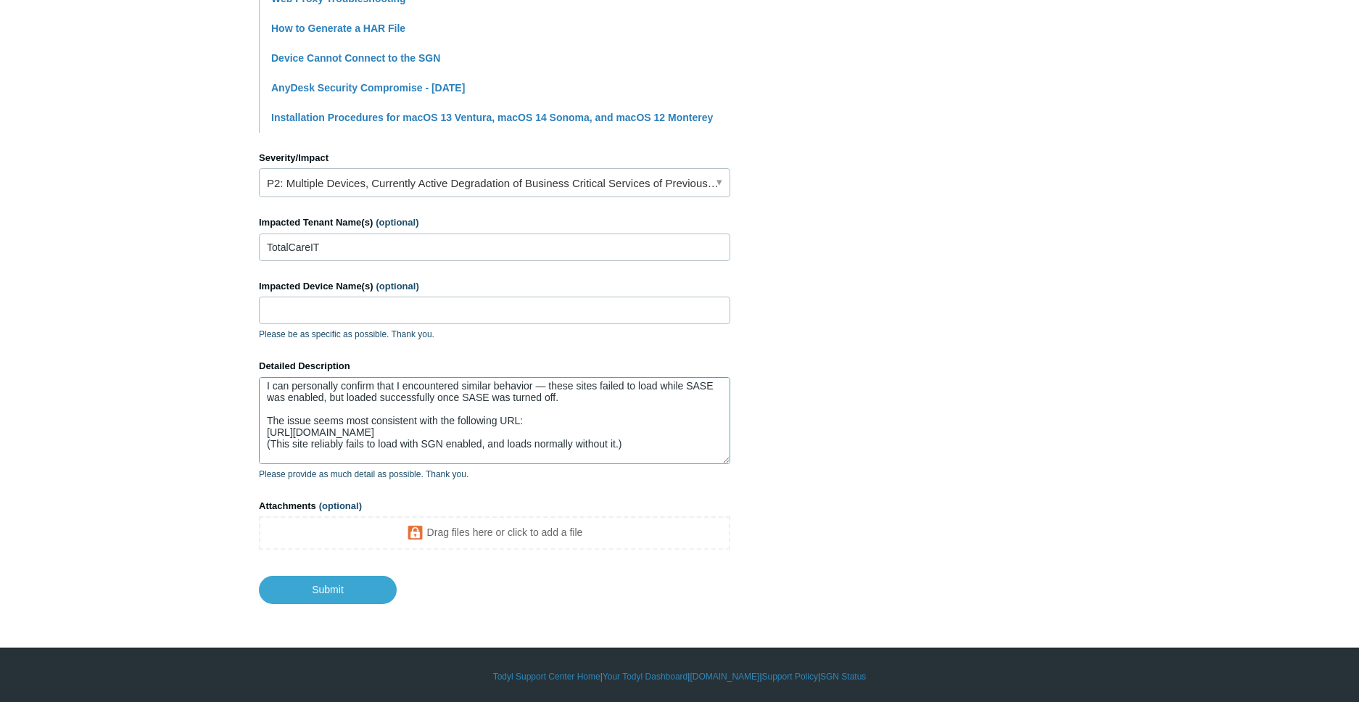
type textarea "Hello Team, Our team has been experiencing issues accessing certain websites, i…"
click at [485, 403] on textarea "Hello Team, Our team has been experiencing issues accessing certain websites, i…" at bounding box center [494, 420] width 471 height 87
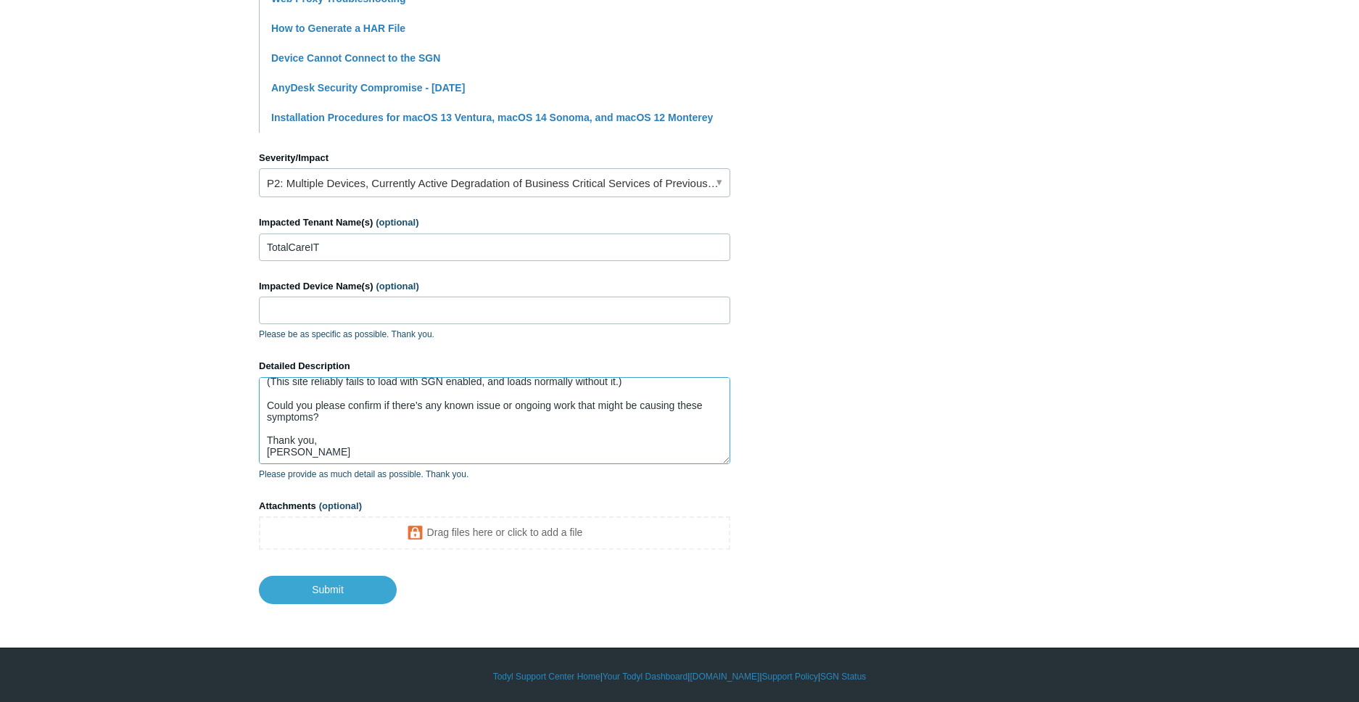
scroll to position [197, 0]
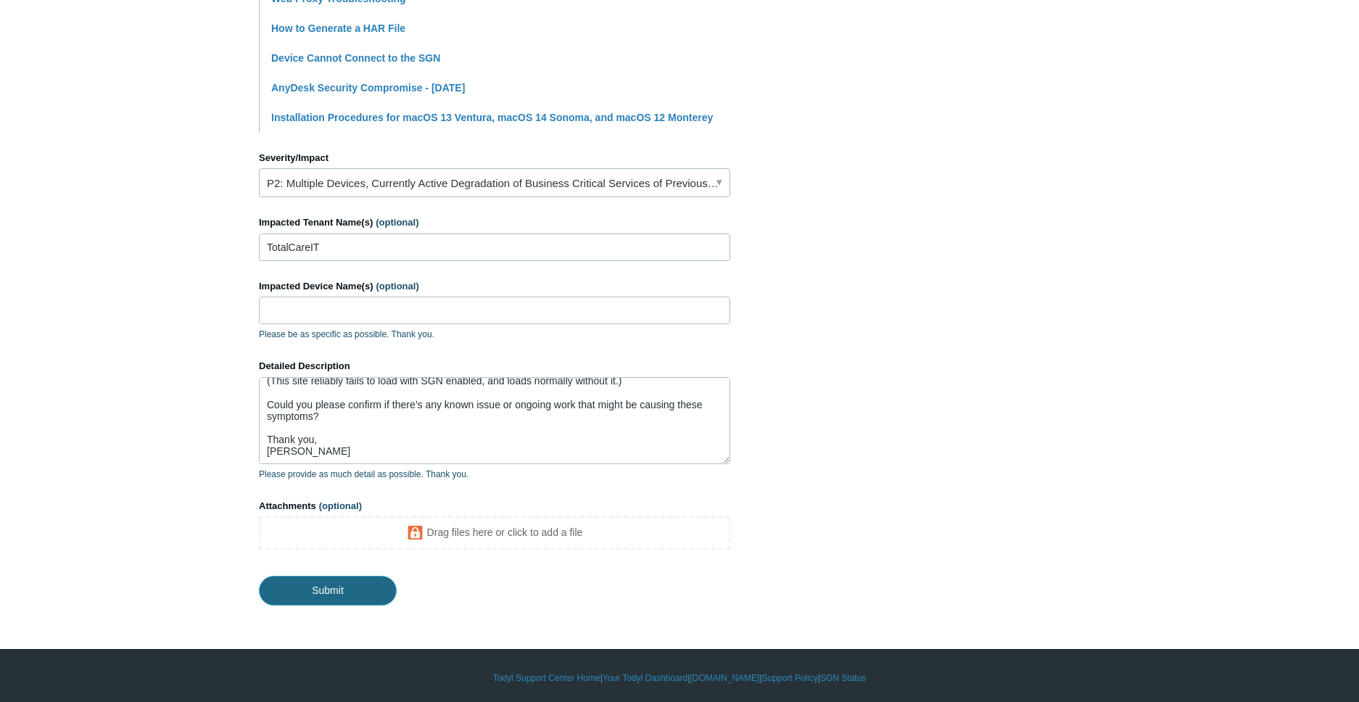
click at [349, 581] on input "Submit" at bounding box center [328, 590] width 138 height 29
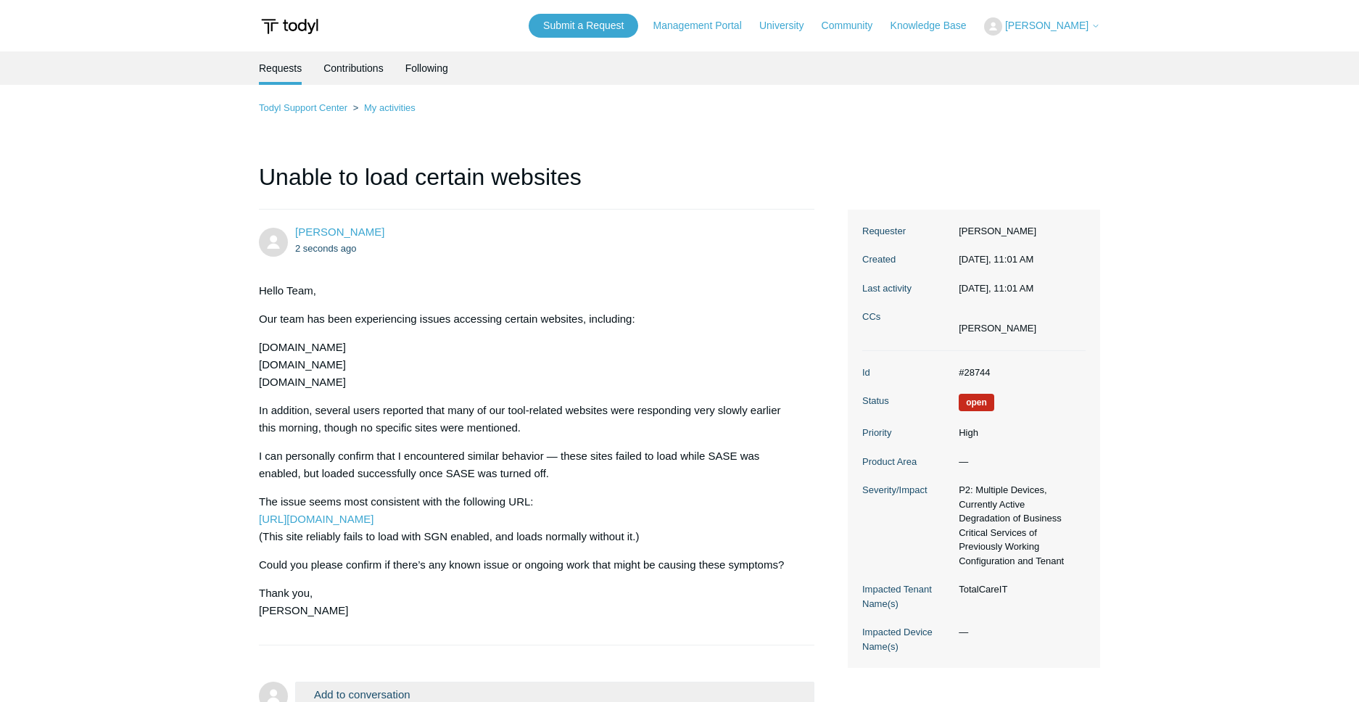
click at [660, 339] on p "emailsecurity.app emailservice.io portal.threatlocker.com" at bounding box center [529, 365] width 541 height 52
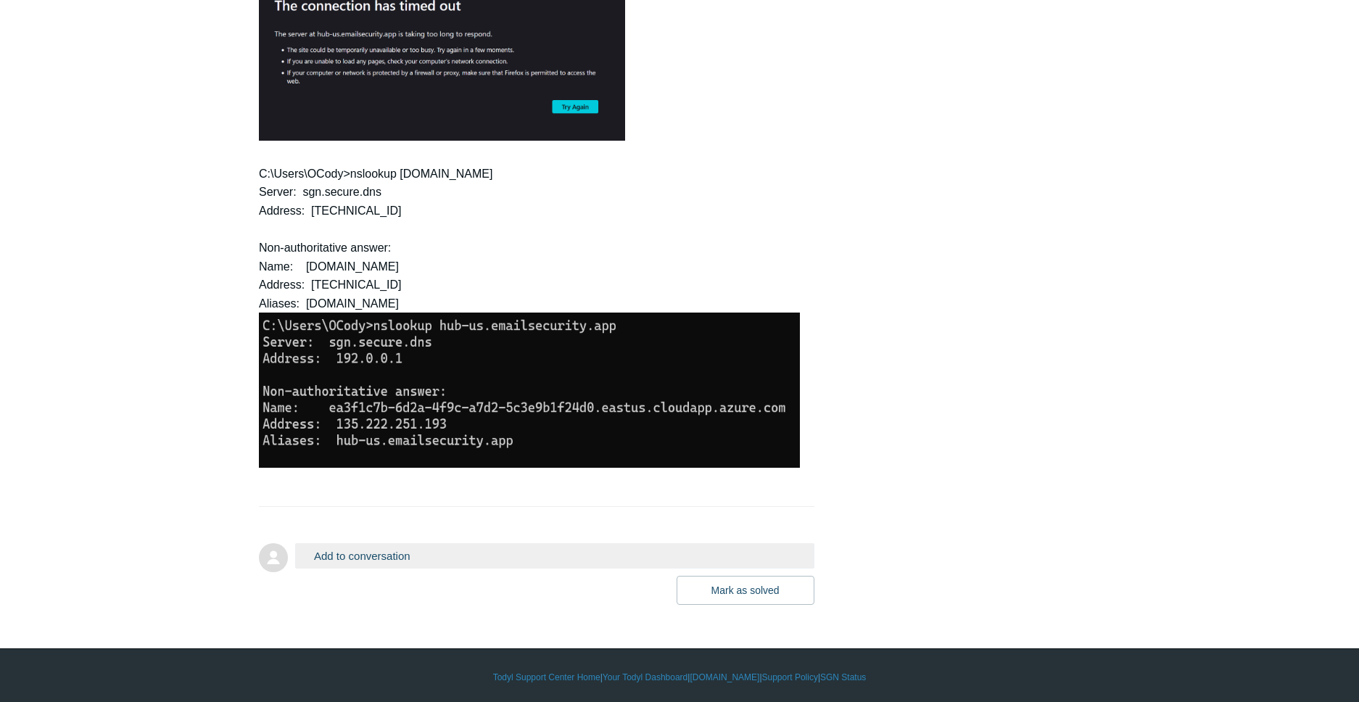
scroll to position [1147, 0]
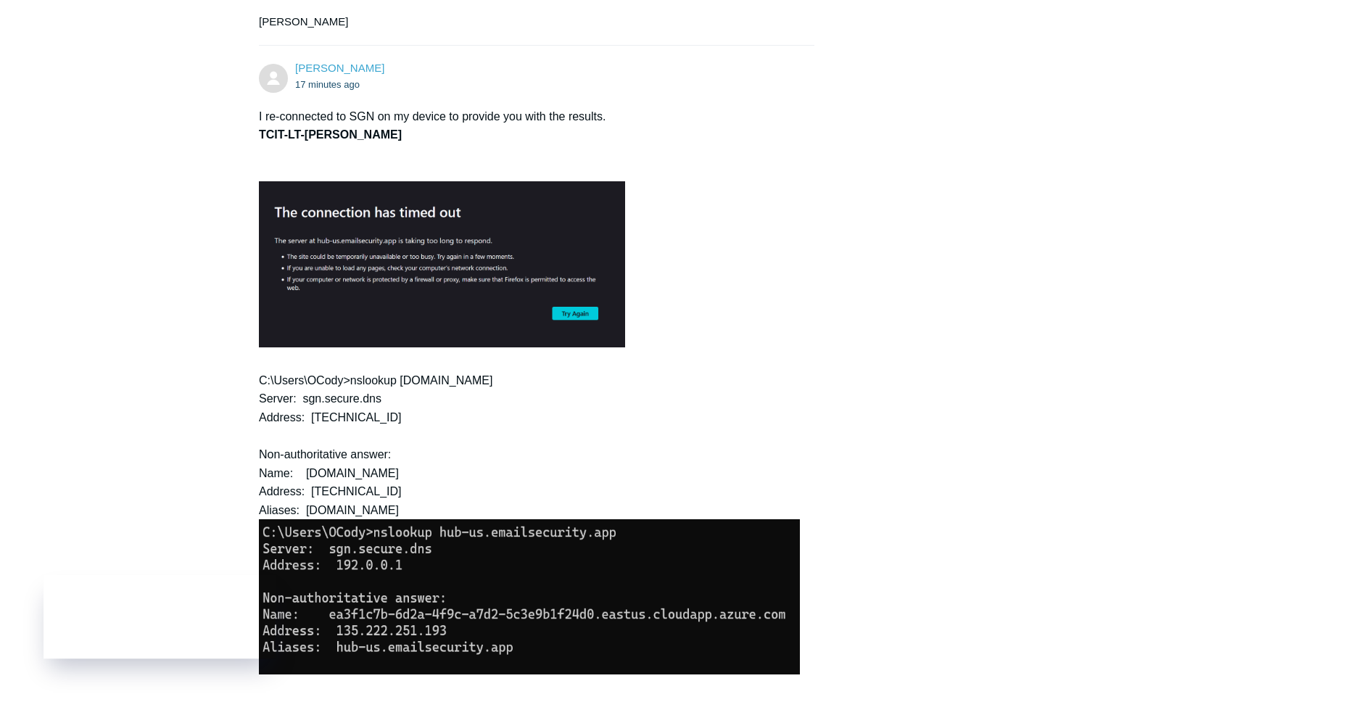
scroll to position [981, 0]
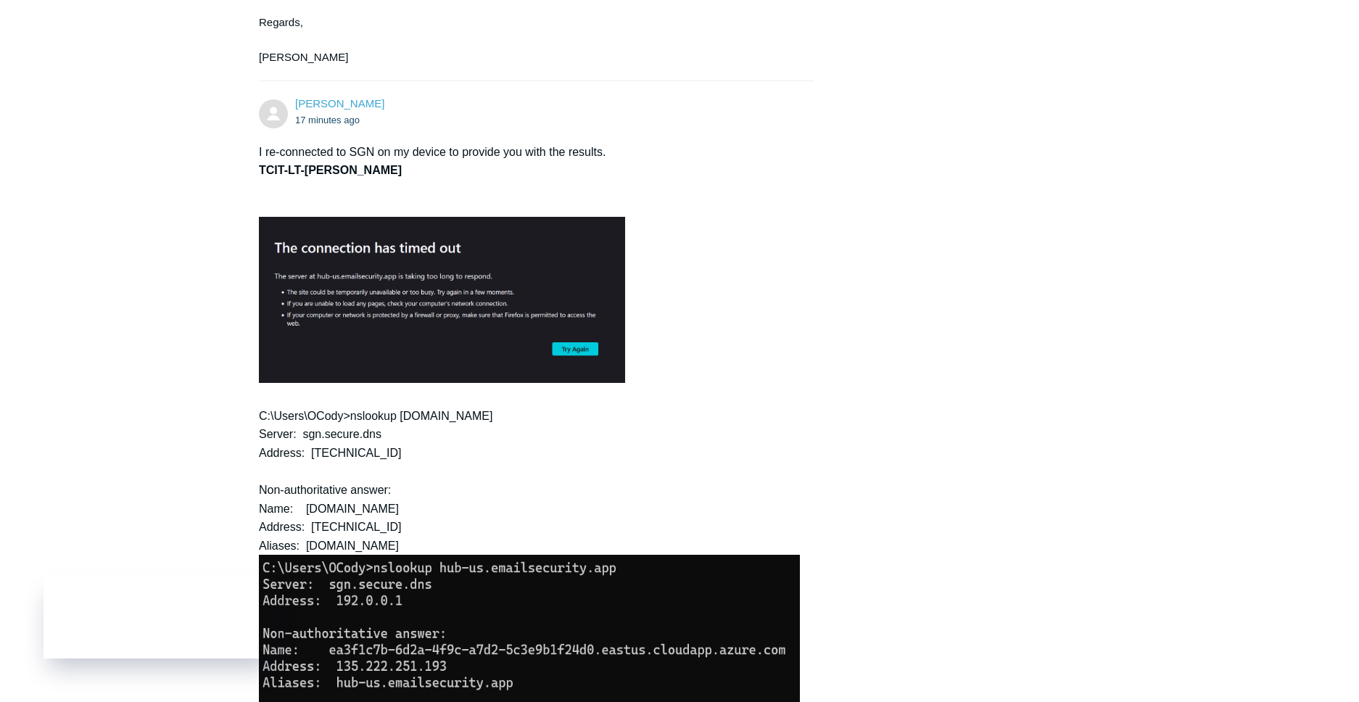
scroll to position [1147, 0]
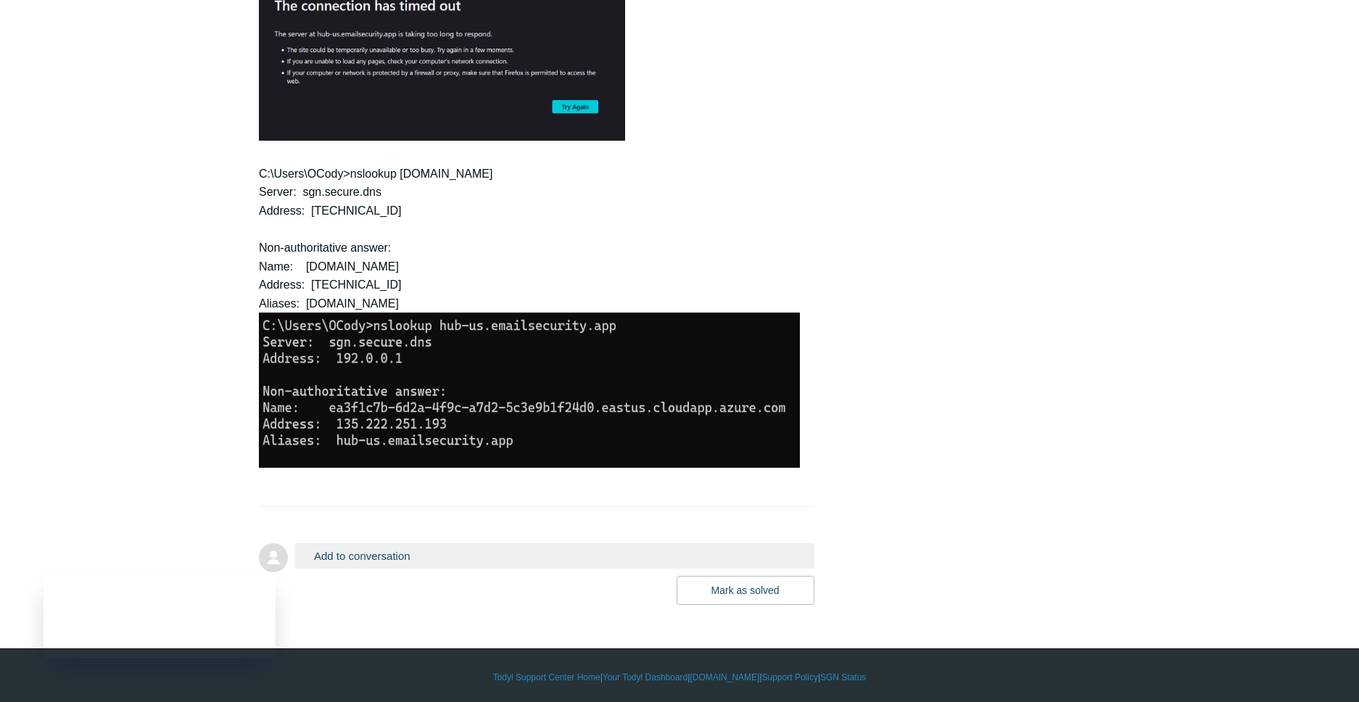
click at [363, 551] on button "Add to conversation" at bounding box center [554, 555] width 519 height 25
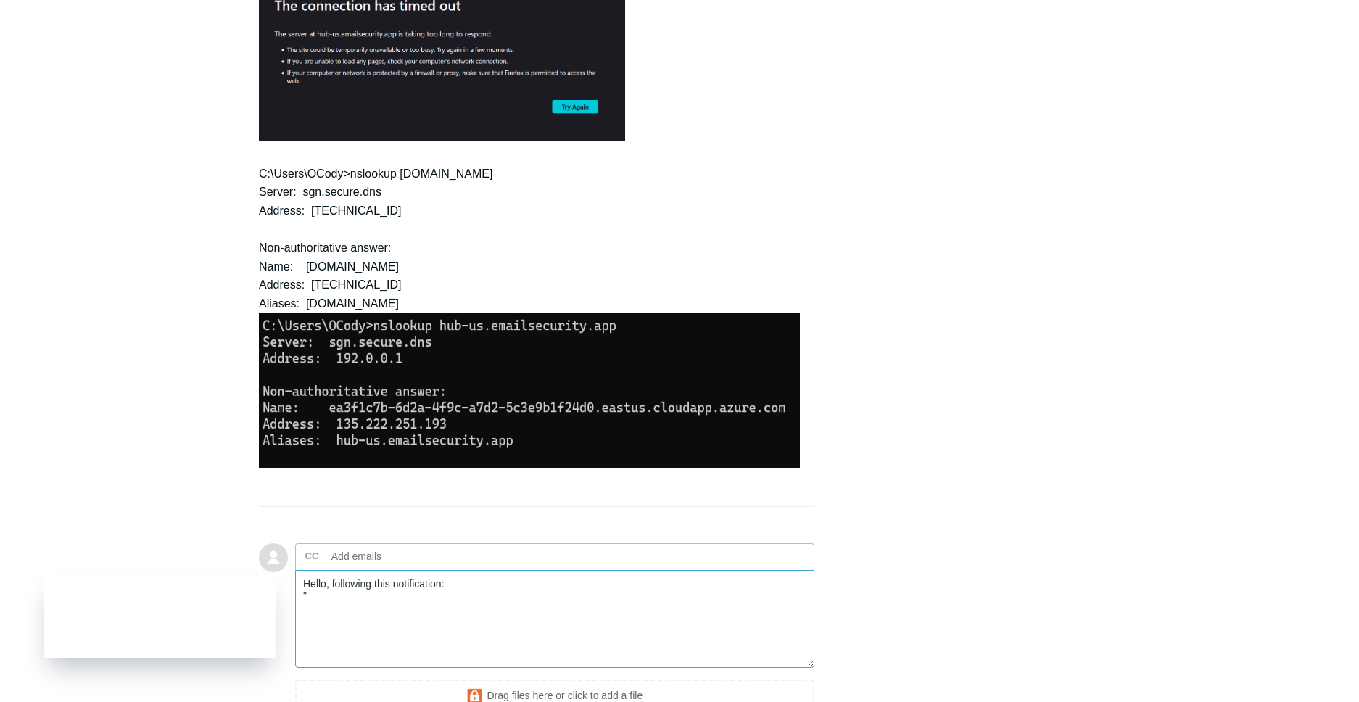
paste textarea "SASE: Intermittent DNS Resolution Issues Last updated 4 minutes ago"
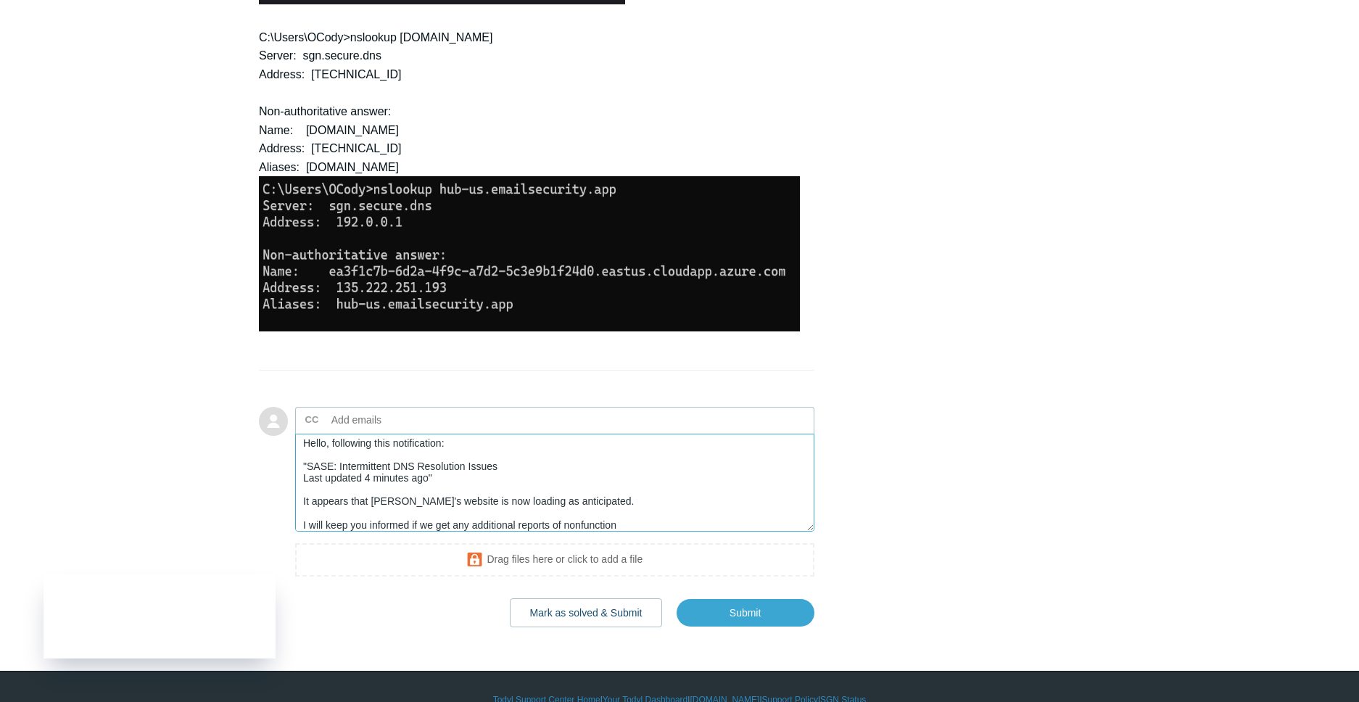
scroll to position [1304, 0]
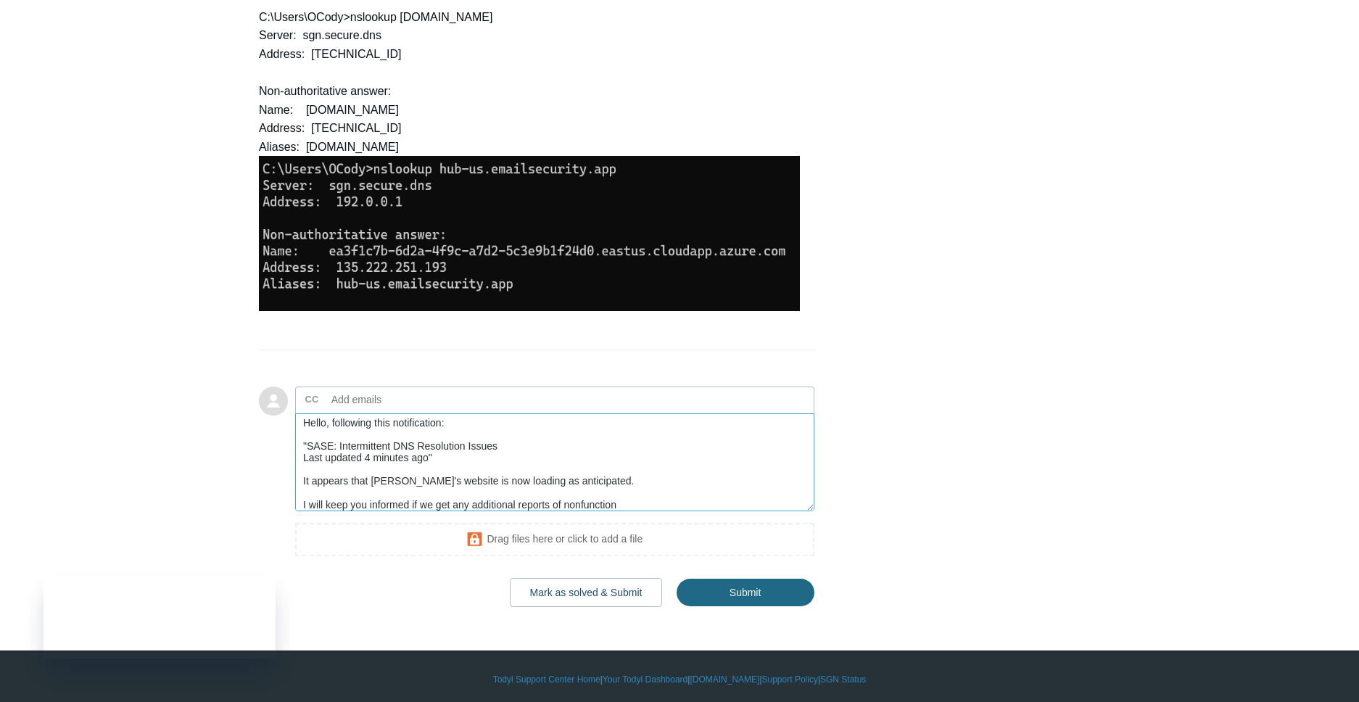
type textarea "Hello, following this notification: "SASE: Intermittent DNS Resolution Issues L…"
click at [744, 579] on input "Submit" at bounding box center [746, 593] width 138 height 29
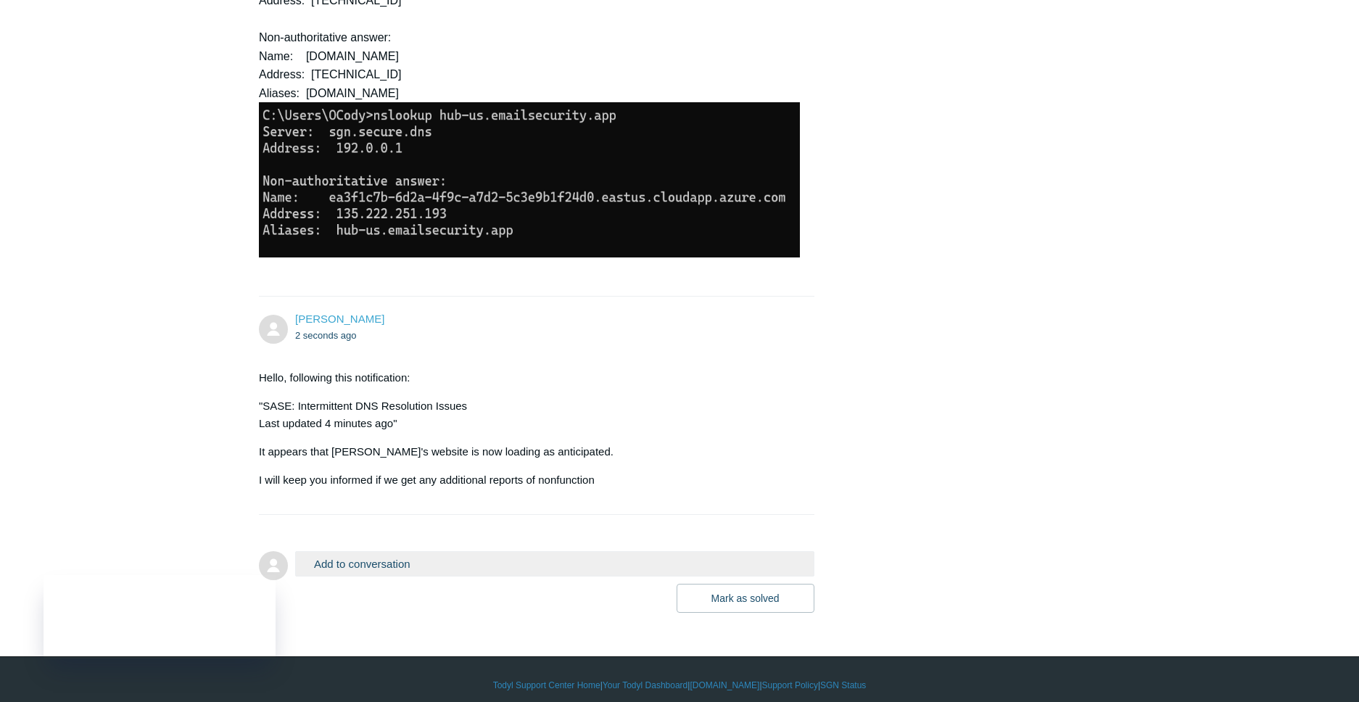
scroll to position [1366, 0]
